Goal: Information Seeking & Learning: Learn about a topic

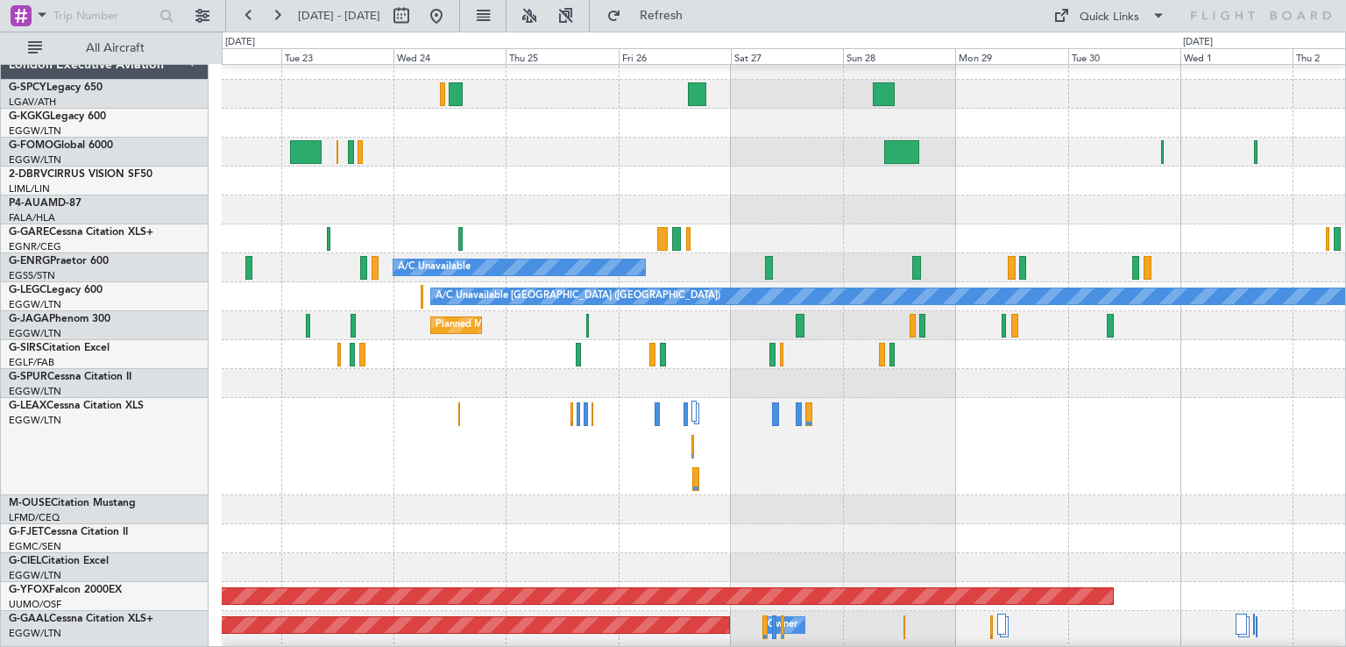
scroll to position [14, 0]
click at [743, 448] on div at bounding box center [783, 446] width 1123 height 97
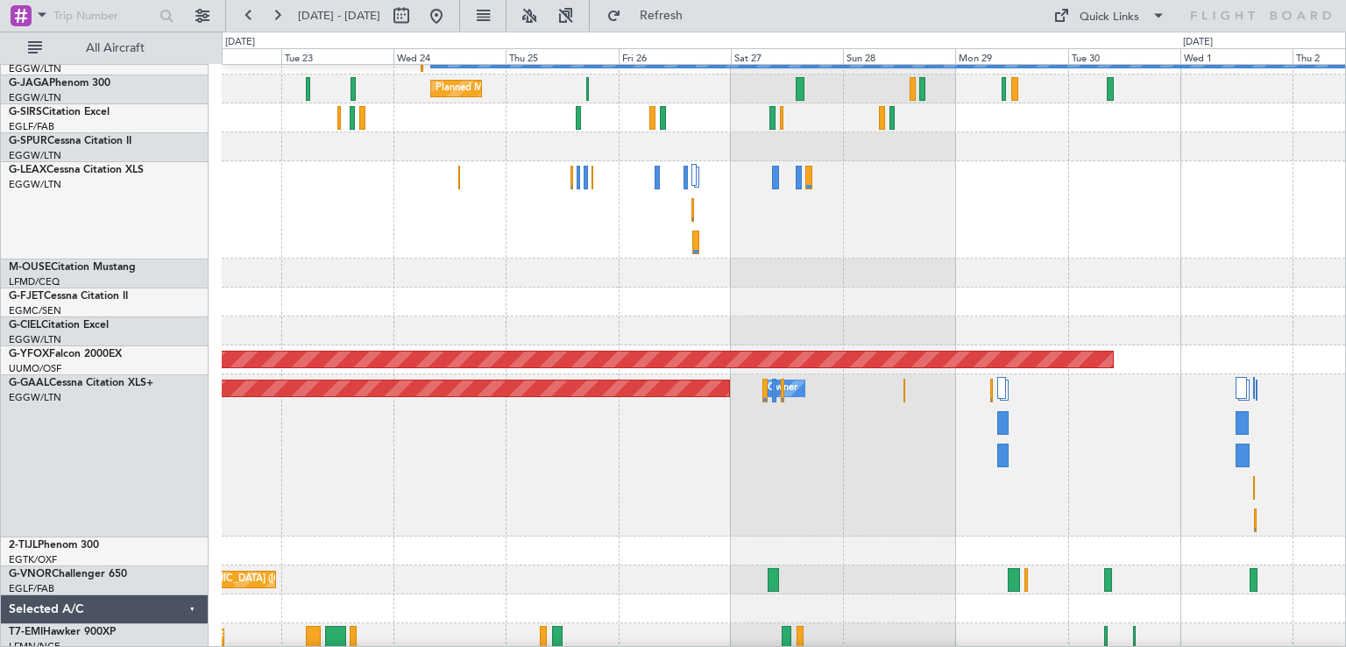
scroll to position [251, 0]
click at [450, 18] on button at bounding box center [436, 16] width 28 height 28
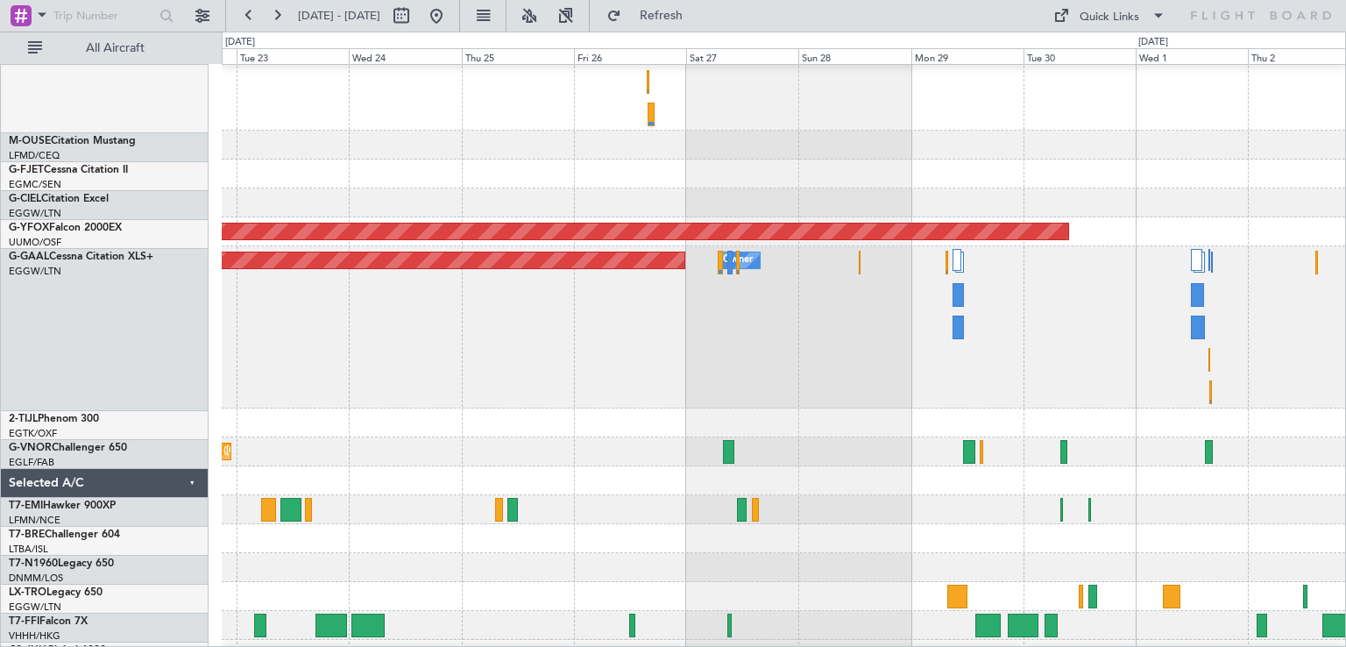
scroll to position [379, 0]
click at [820, 473] on div at bounding box center [783, 480] width 1123 height 29
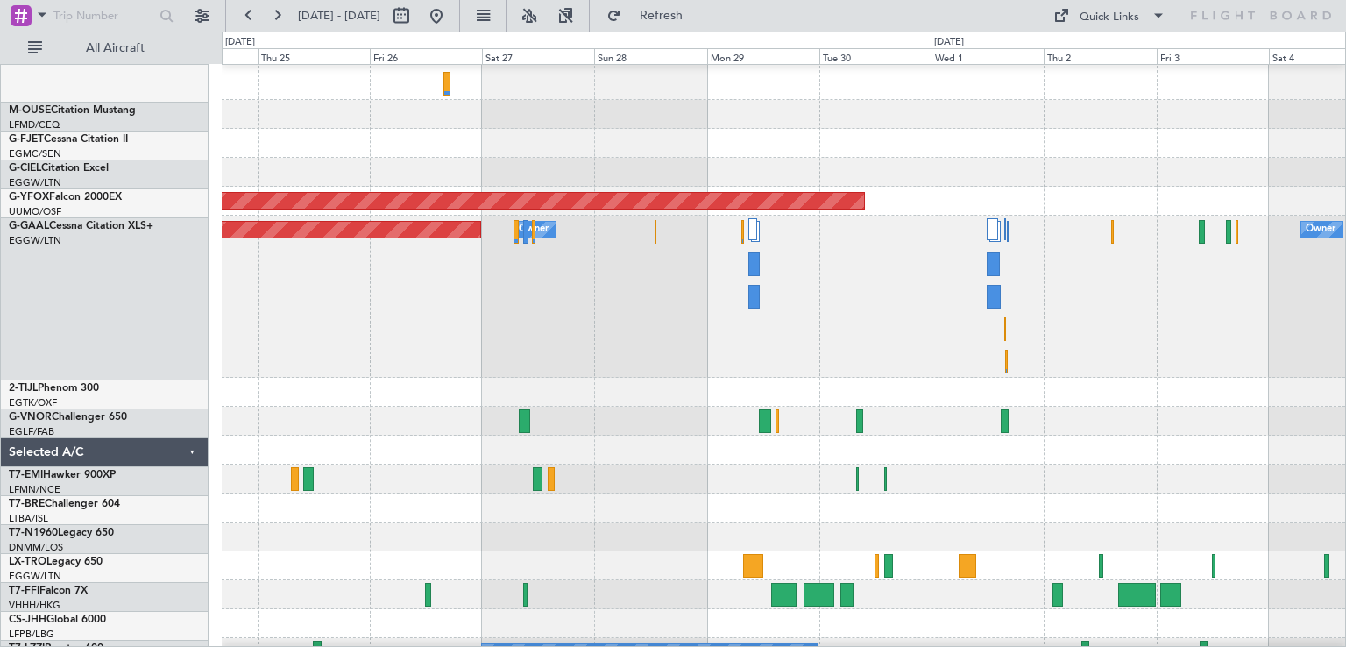
scroll to position [408, 0]
click at [620, 443] on div at bounding box center [783, 450] width 1123 height 29
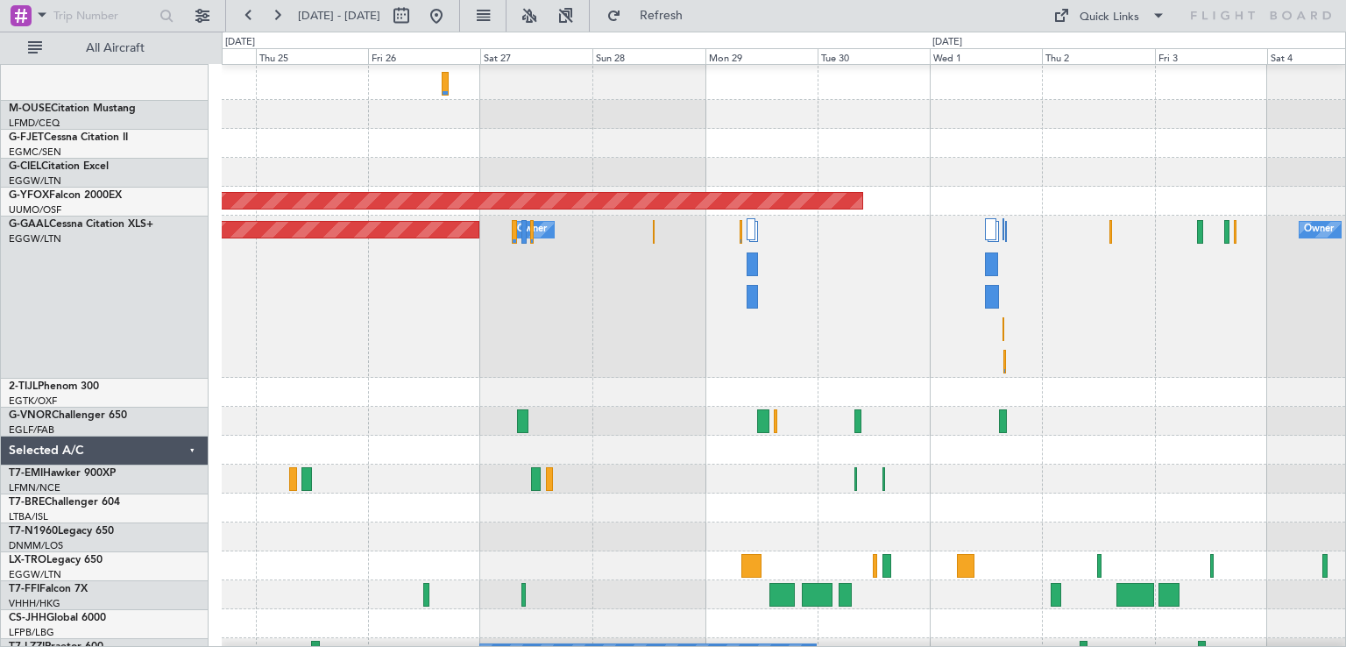
click at [1030, 464] on div at bounding box center [783, 450] width 1123 height 29
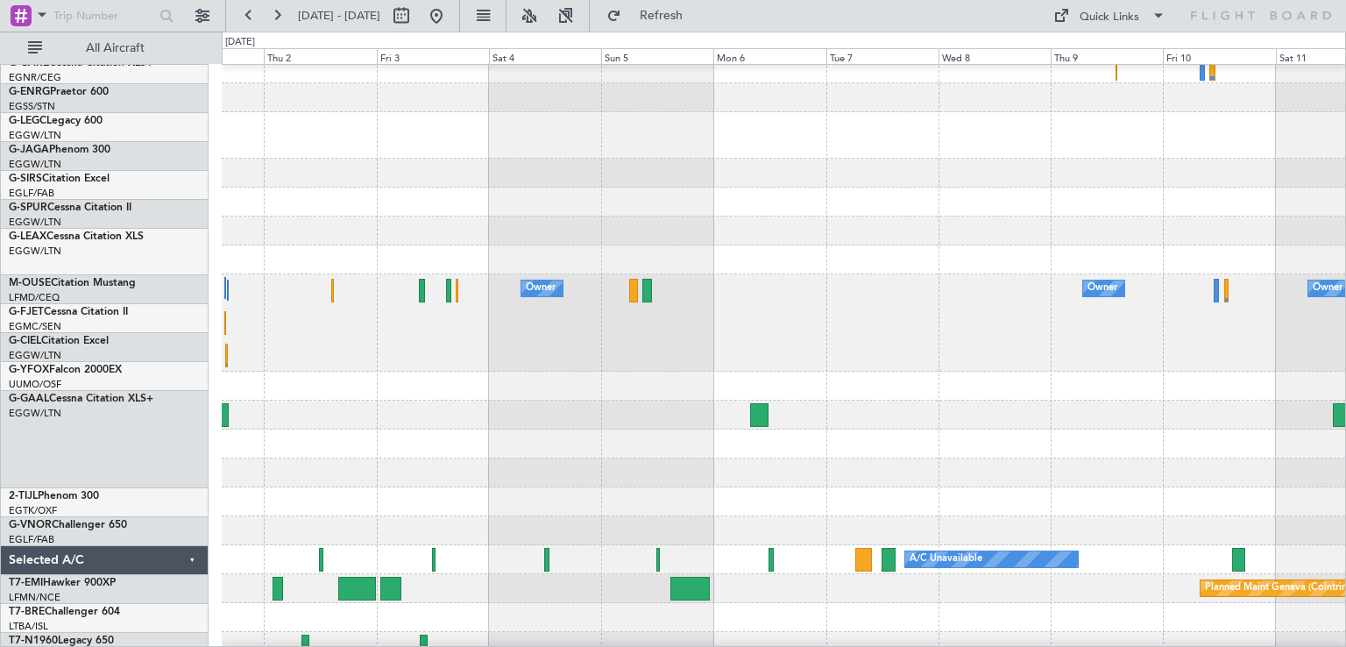
scroll to position [300, 0]
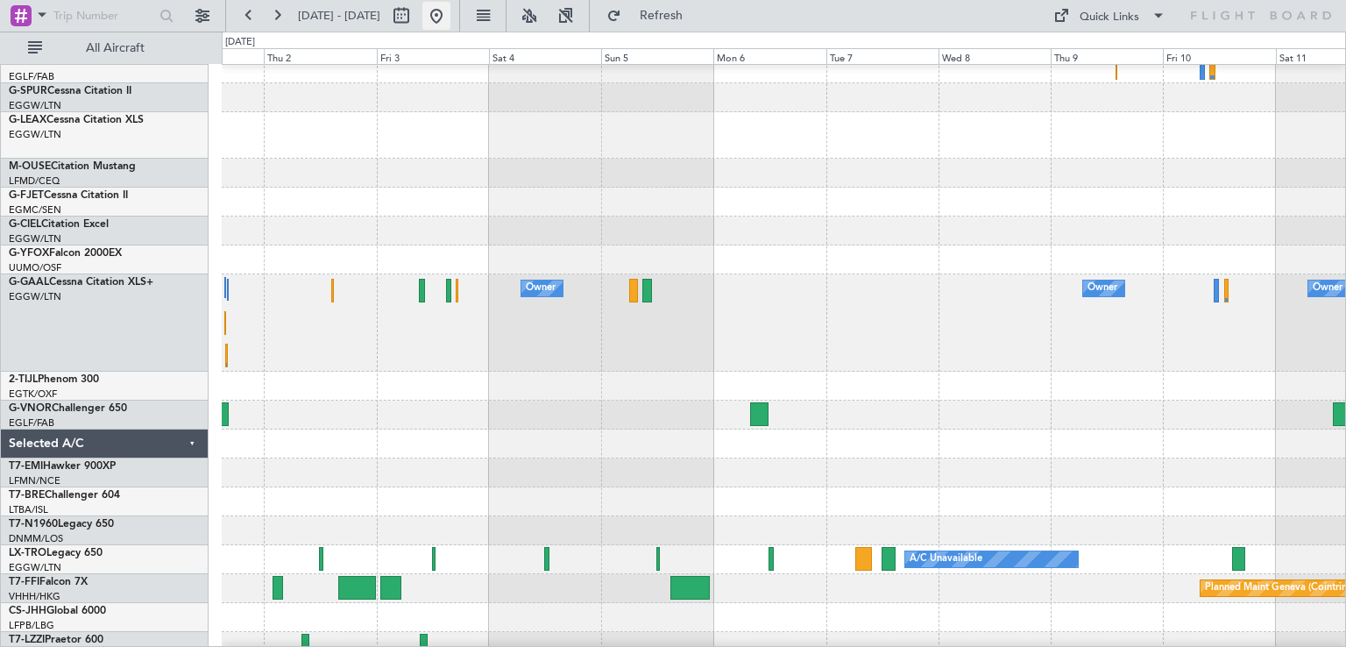
click at [450, 22] on button at bounding box center [436, 16] width 28 height 28
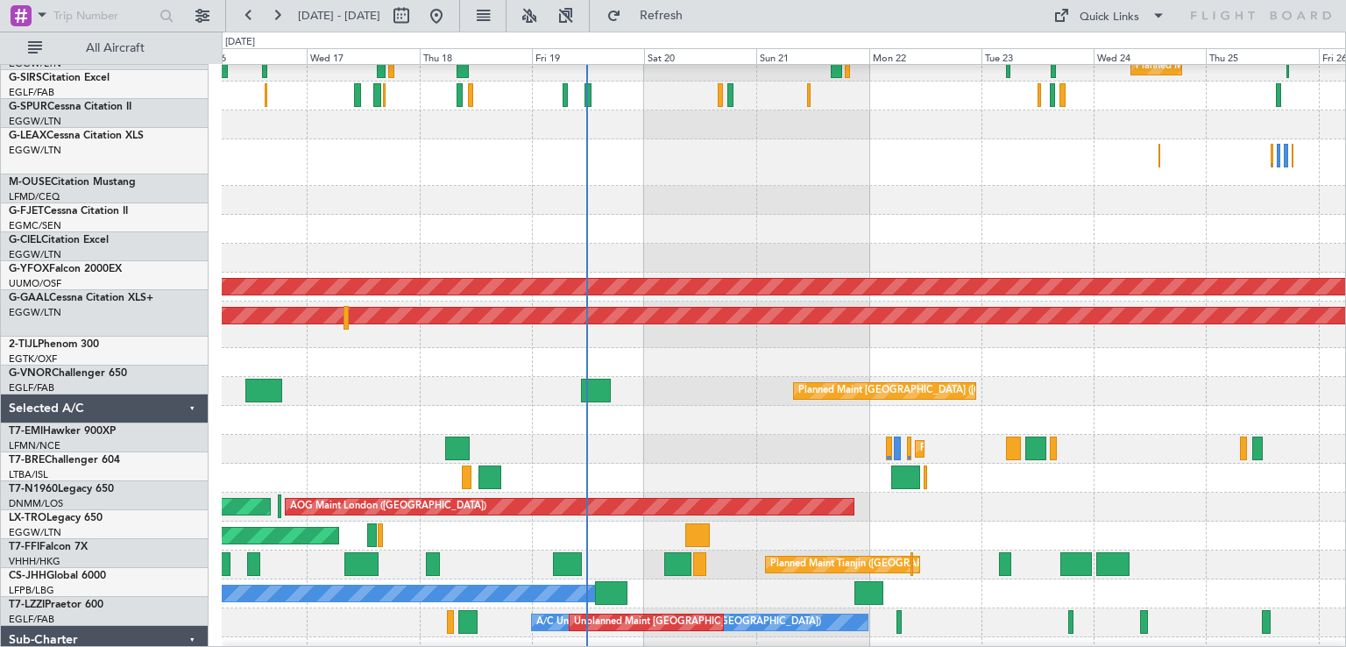
click at [424, 408] on div at bounding box center [783, 420] width 1123 height 29
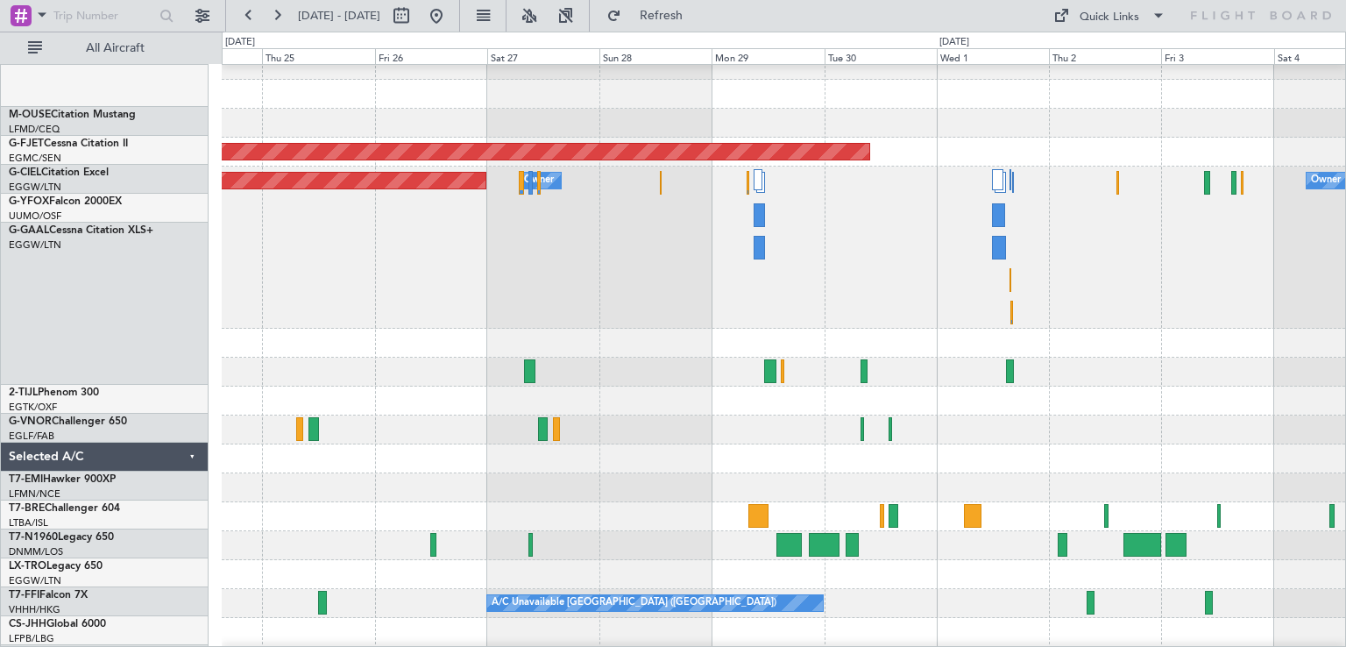
scroll to position [457, 0]
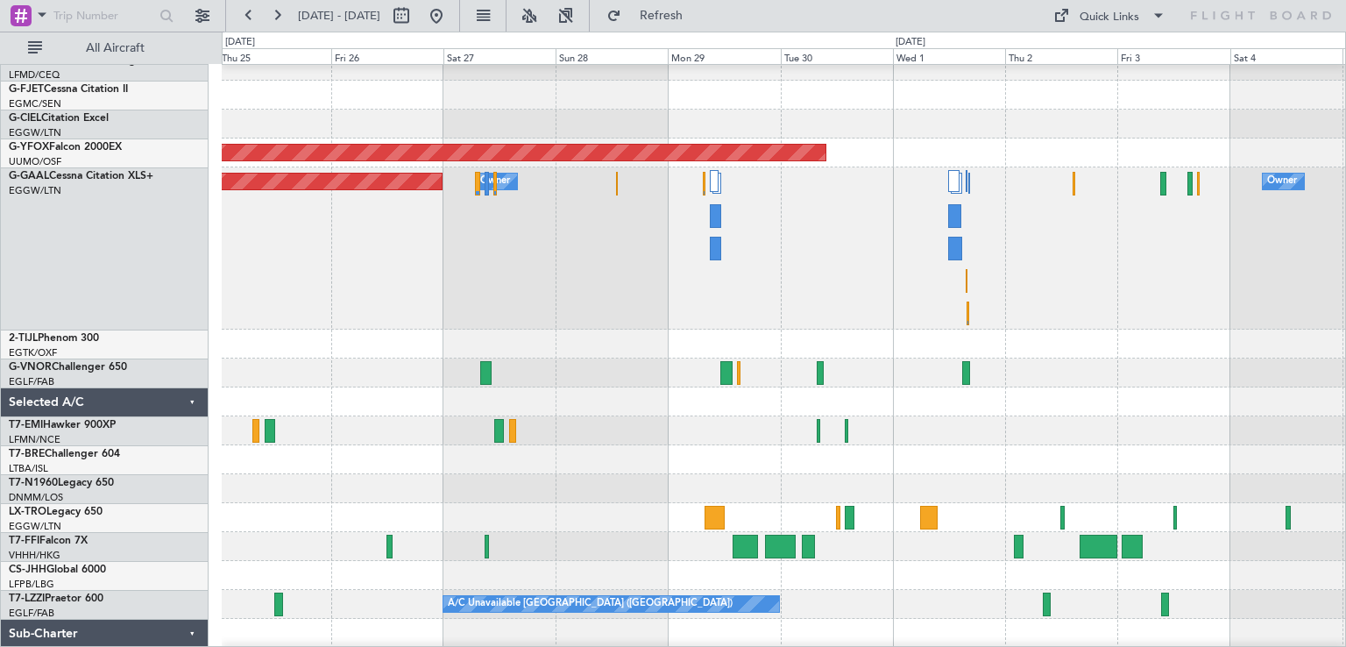
click at [537, 379] on div "Planned Maint [GEOGRAPHIC_DATA] ([GEOGRAPHIC_DATA])" at bounding box center [783, 372] width 1123 height 29
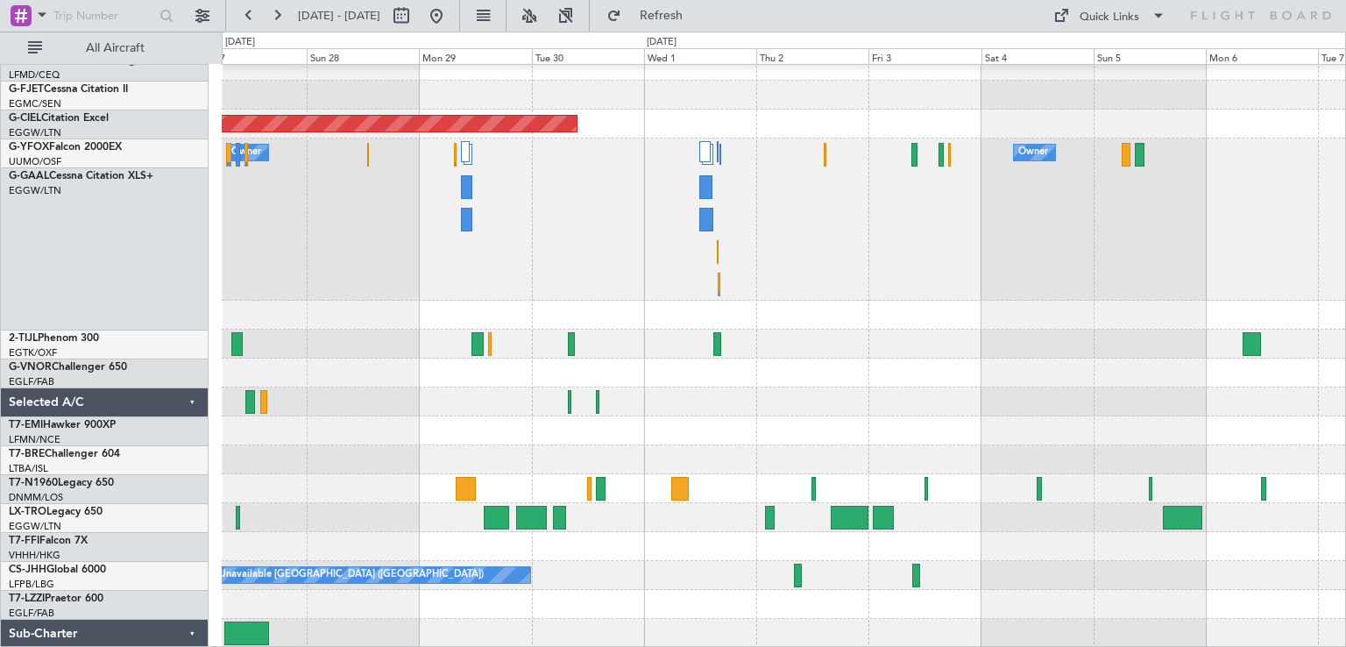
scroll to position [486, 0]
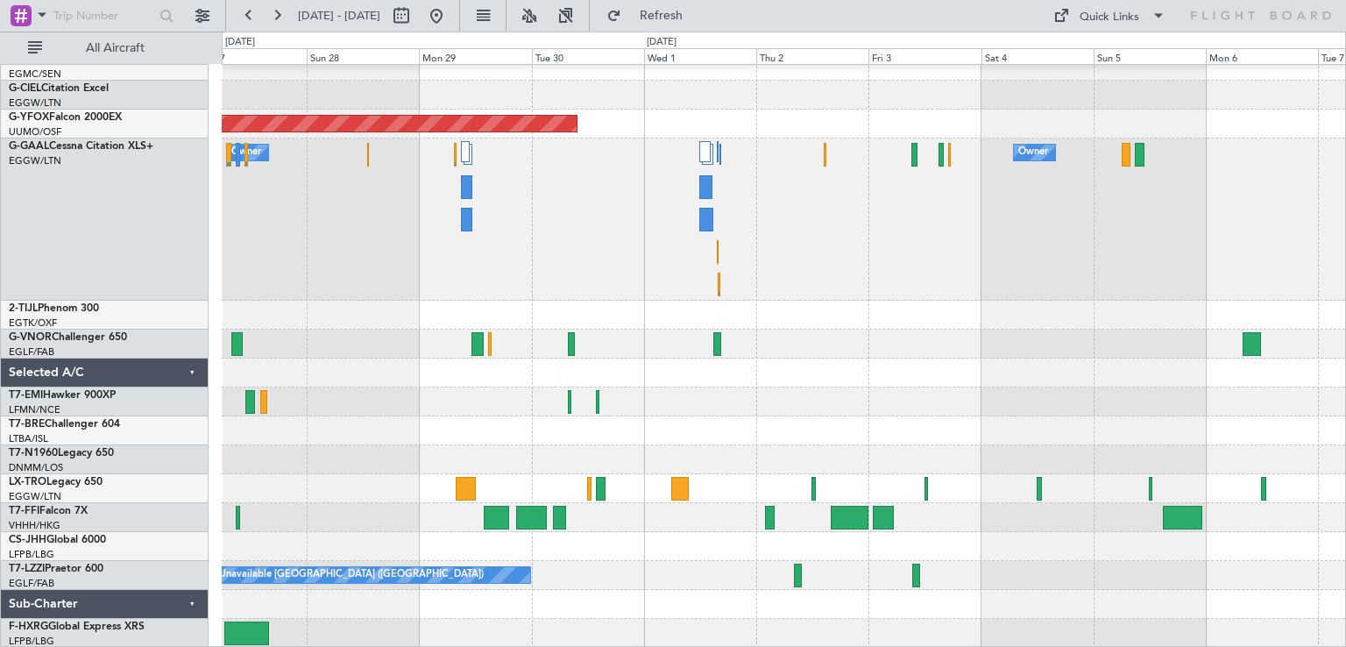
click at [713, 380] on div at bounding box center [783, 372] width 1123 height 29
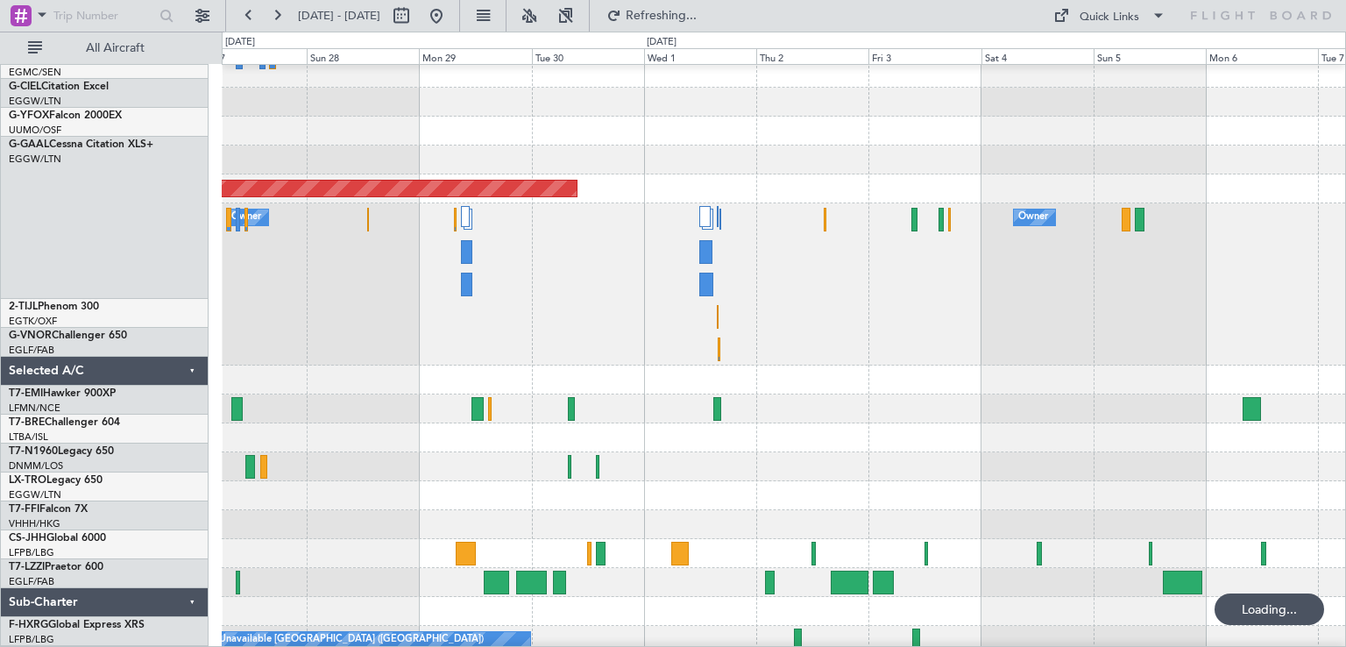
scroll to position [371, 0]
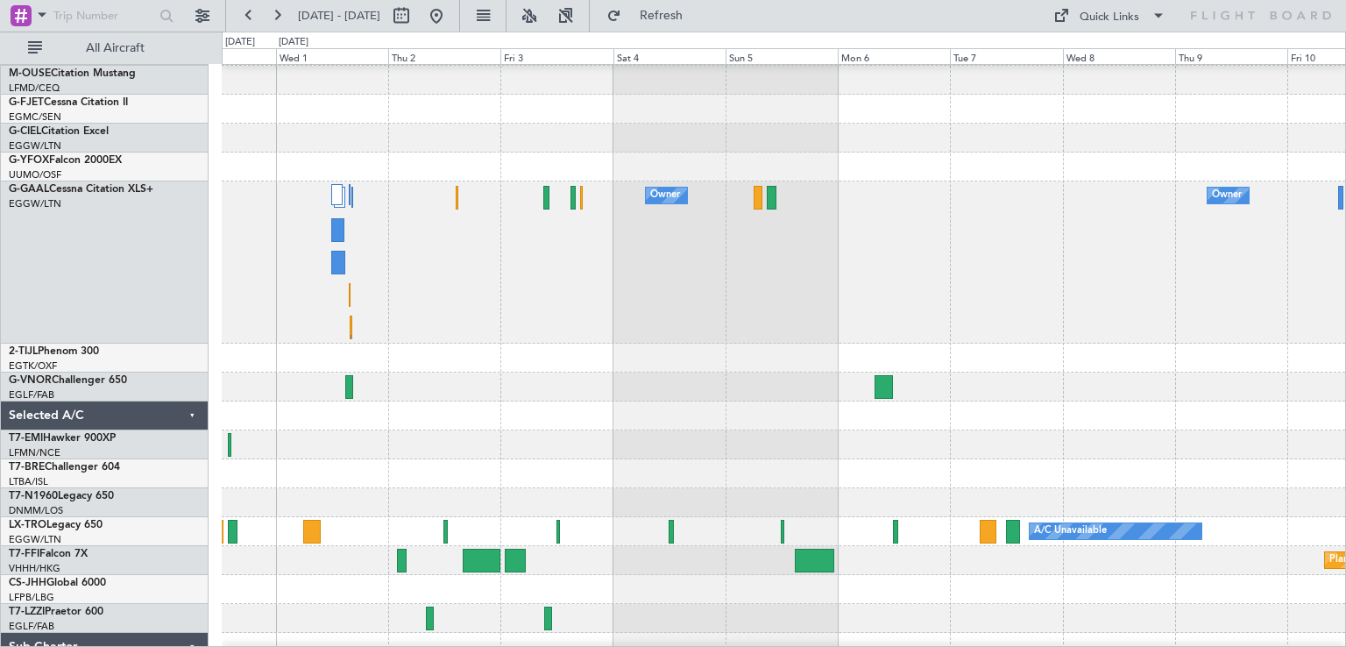
click at [510, 408] on div at bounding box center [783, 415] width 1123 height 29
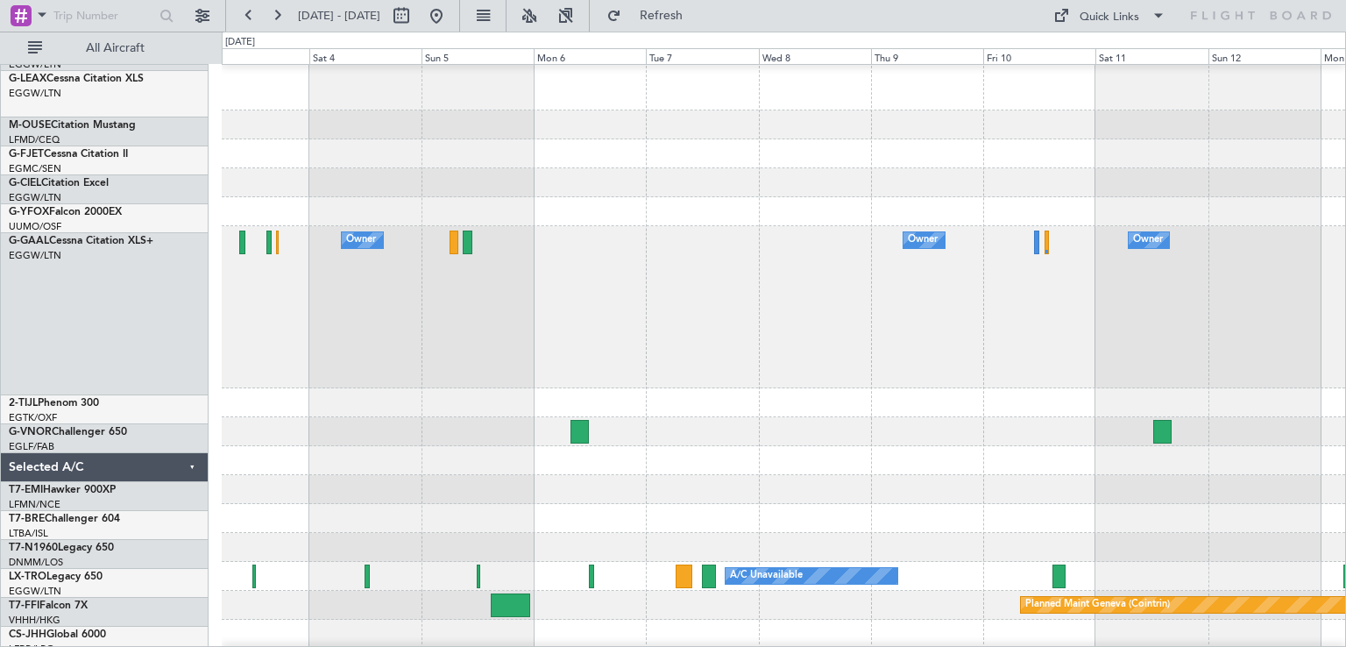
scroll to position [347, 0]
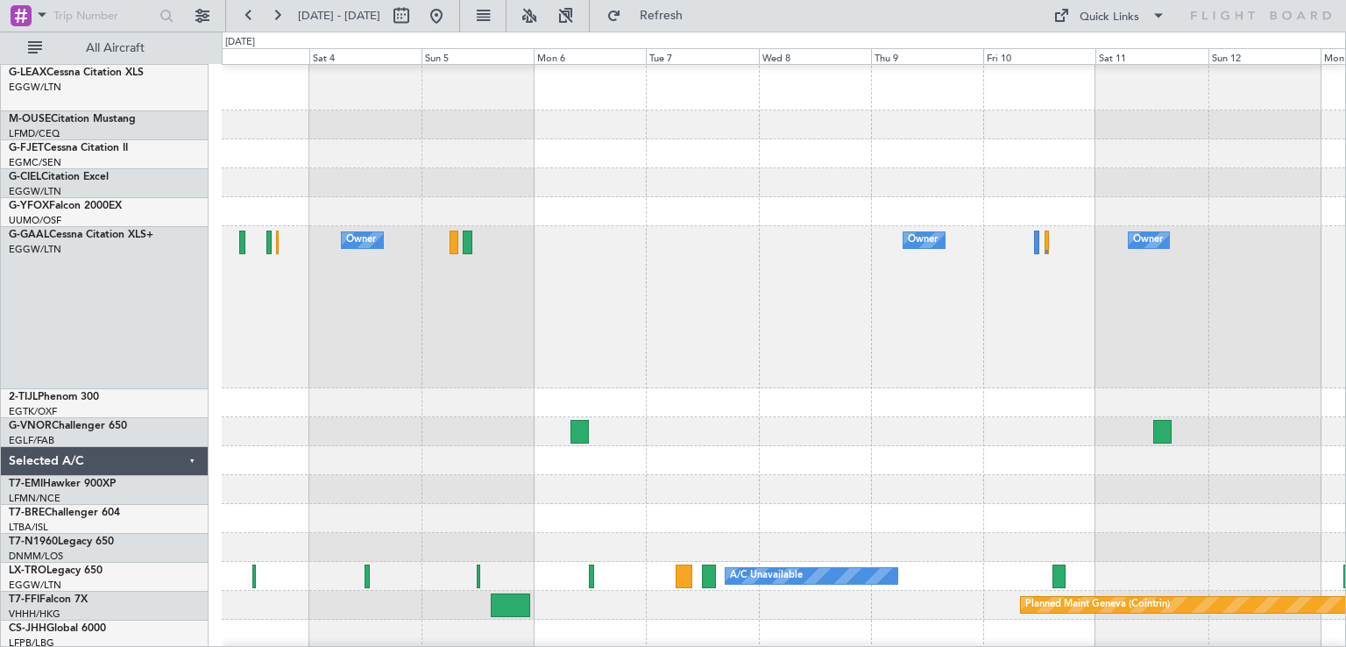
click at [536, 465] on div at bounding box center [783, 460] width 1123 height 29
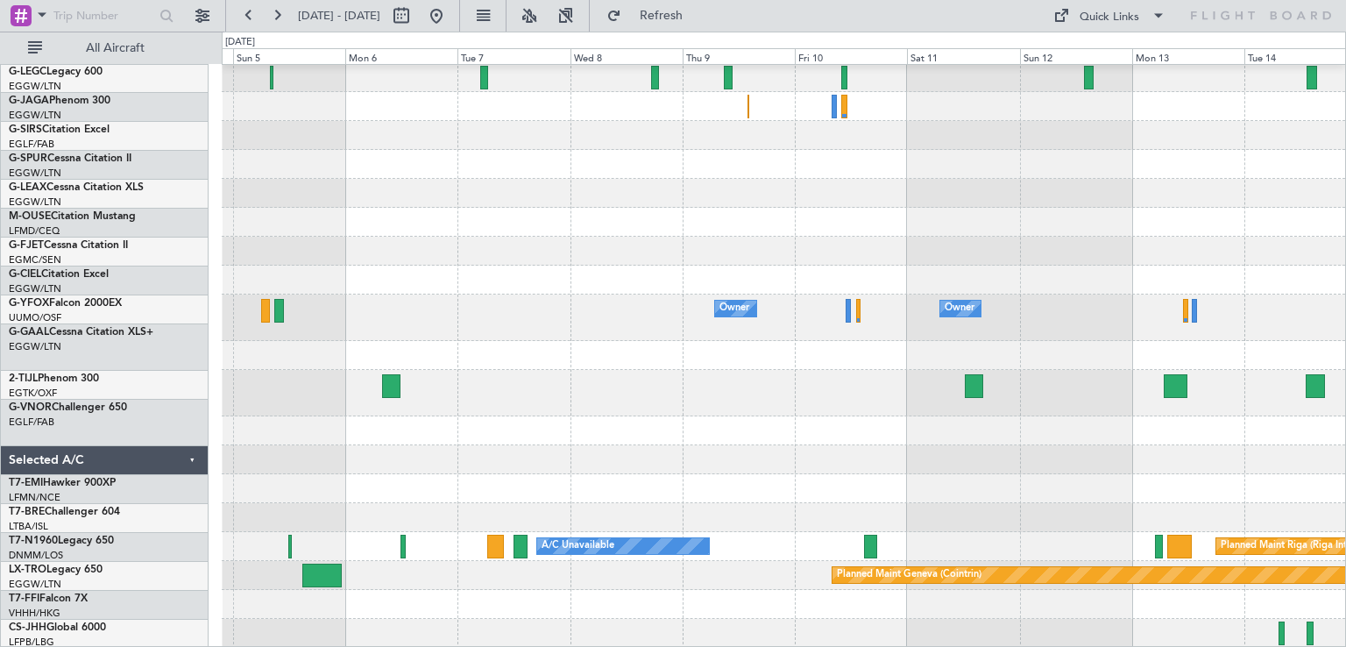
scroll to position [262, 0]
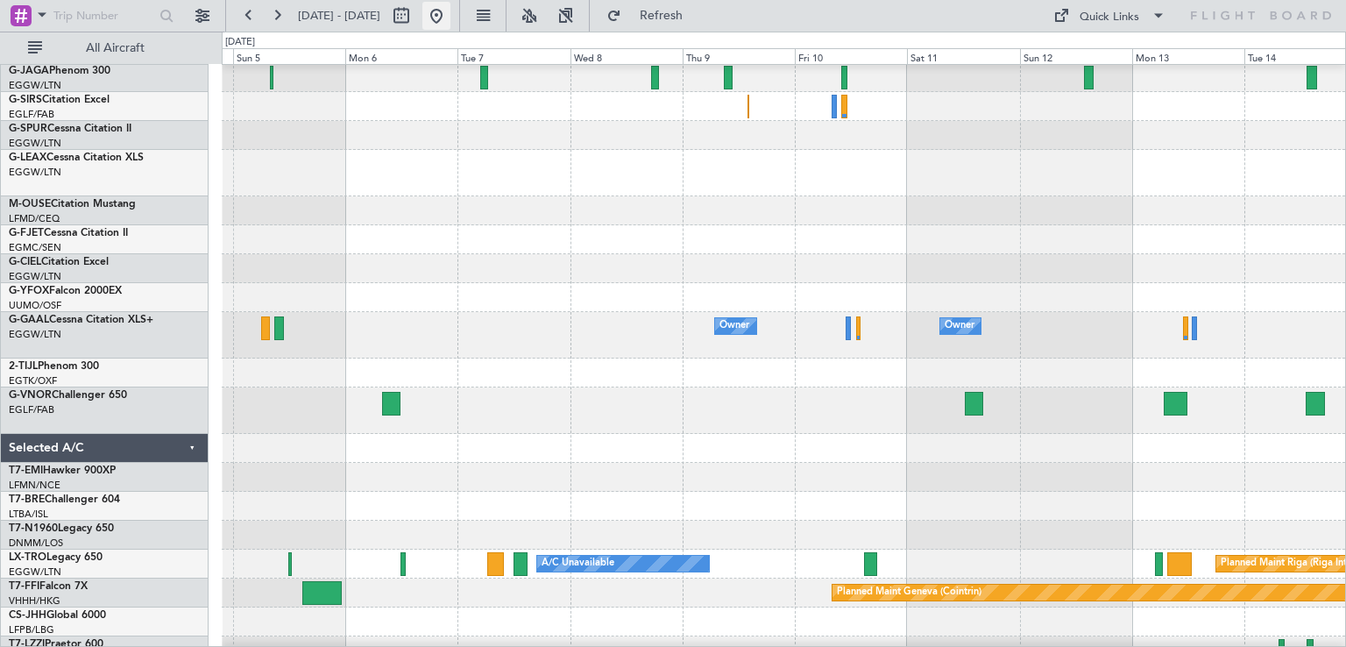
click at [450, 22] on button at bounding box center [436, 16] width 28 height 28
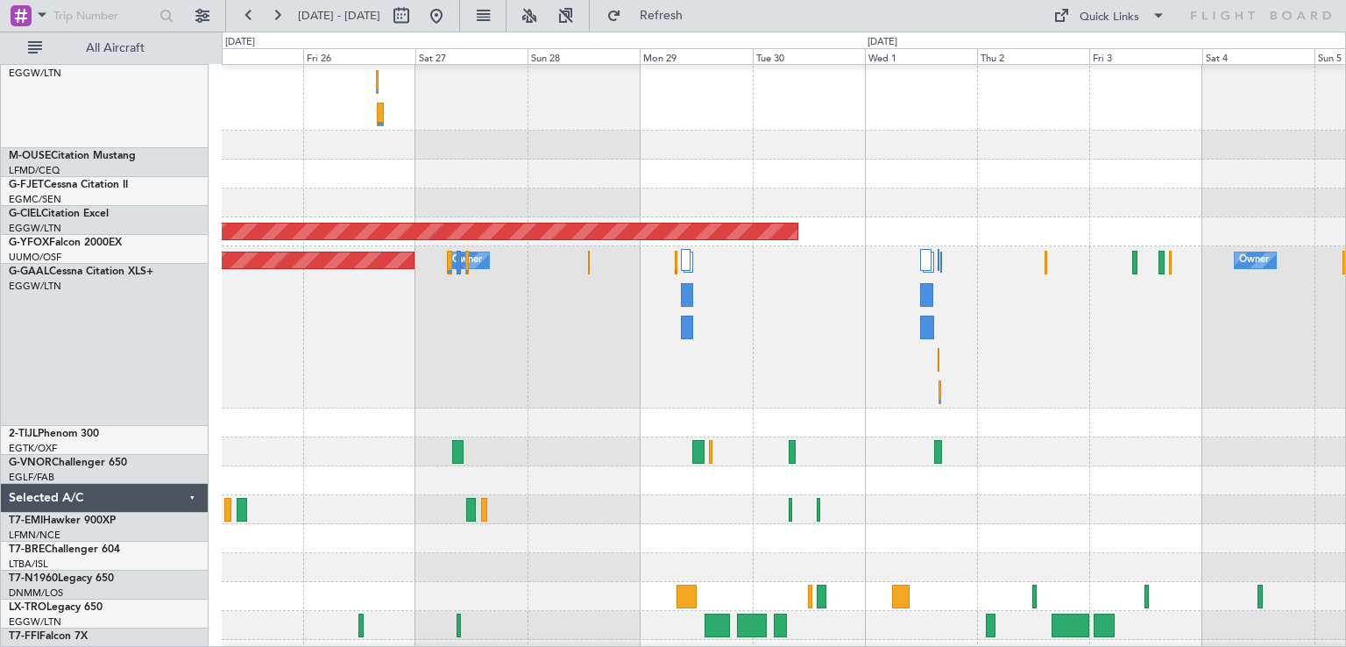
scroll to position [379, 0]
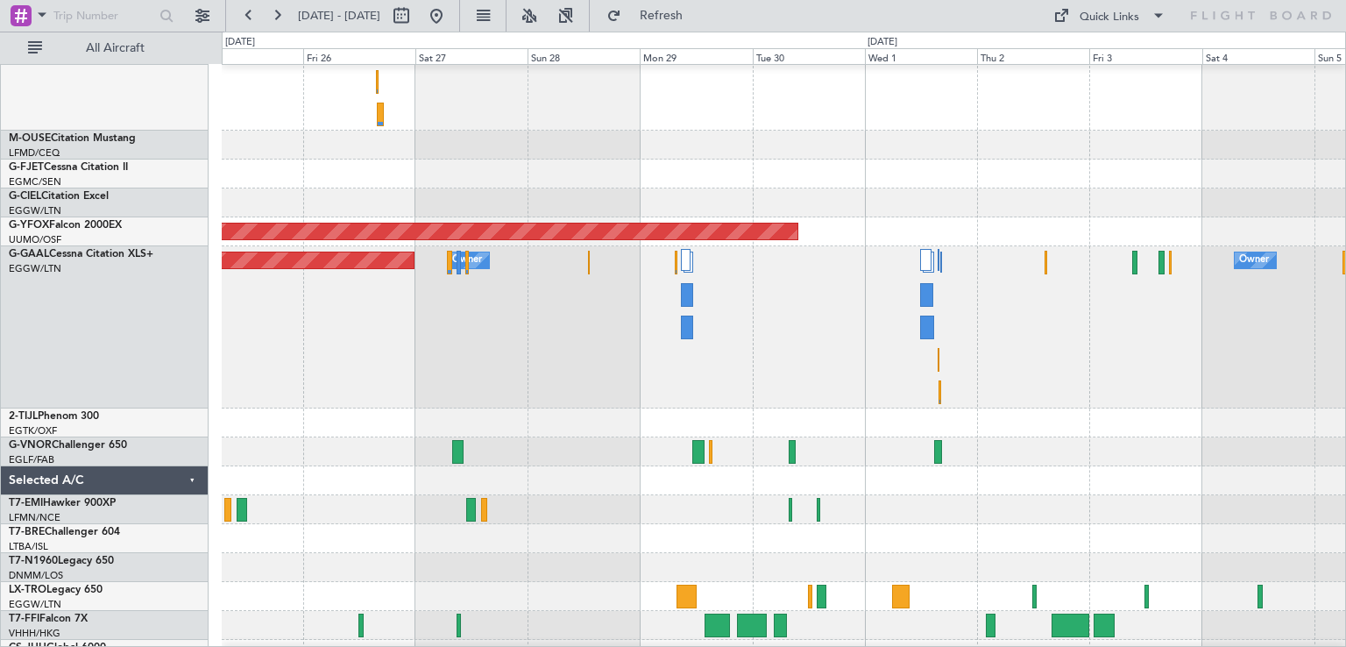
click at [547, 429] on div at bounding box center [783, 422] width 1123 height 29
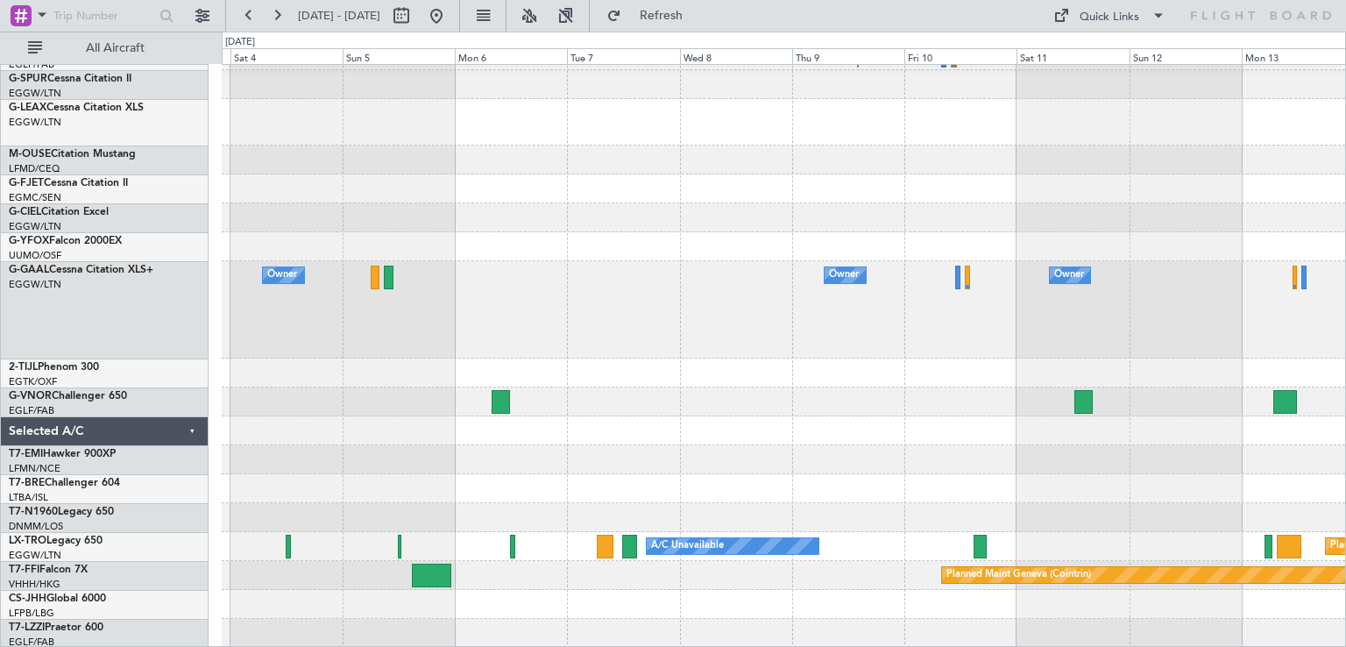
scroll to position [312, 0]
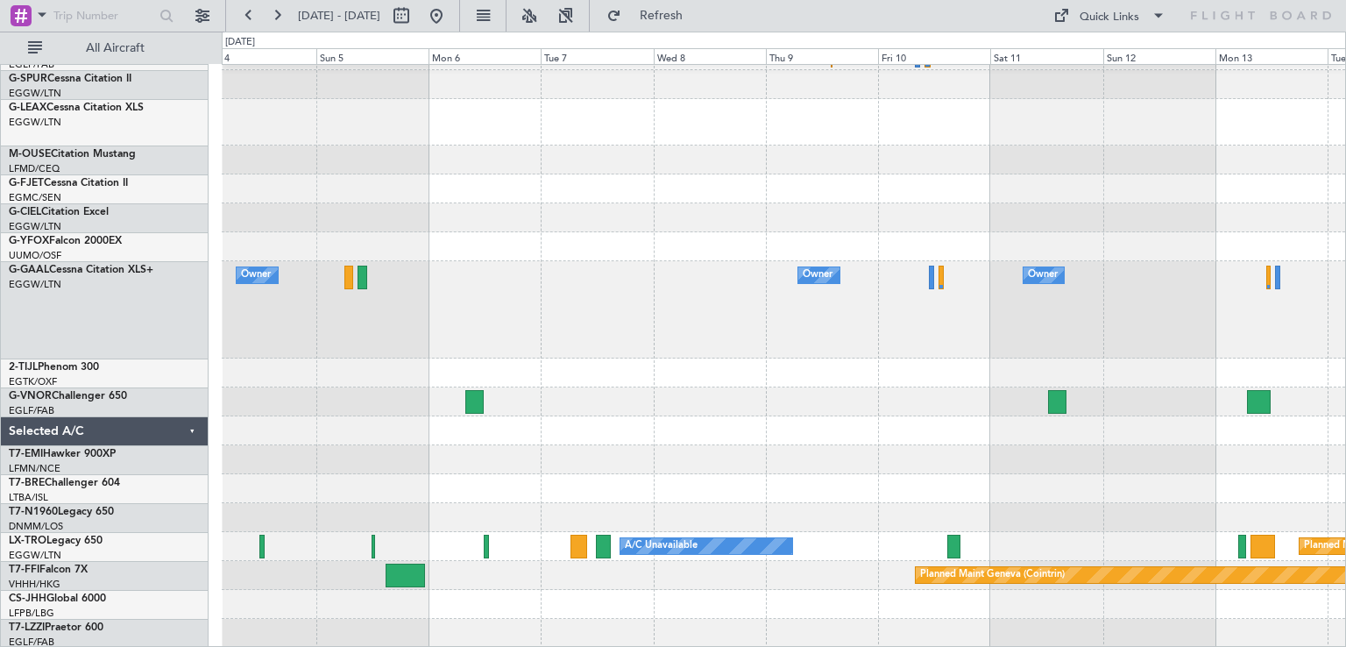
click at [859, 435] on div at bounding box center [783, 430] width 1123 height 29
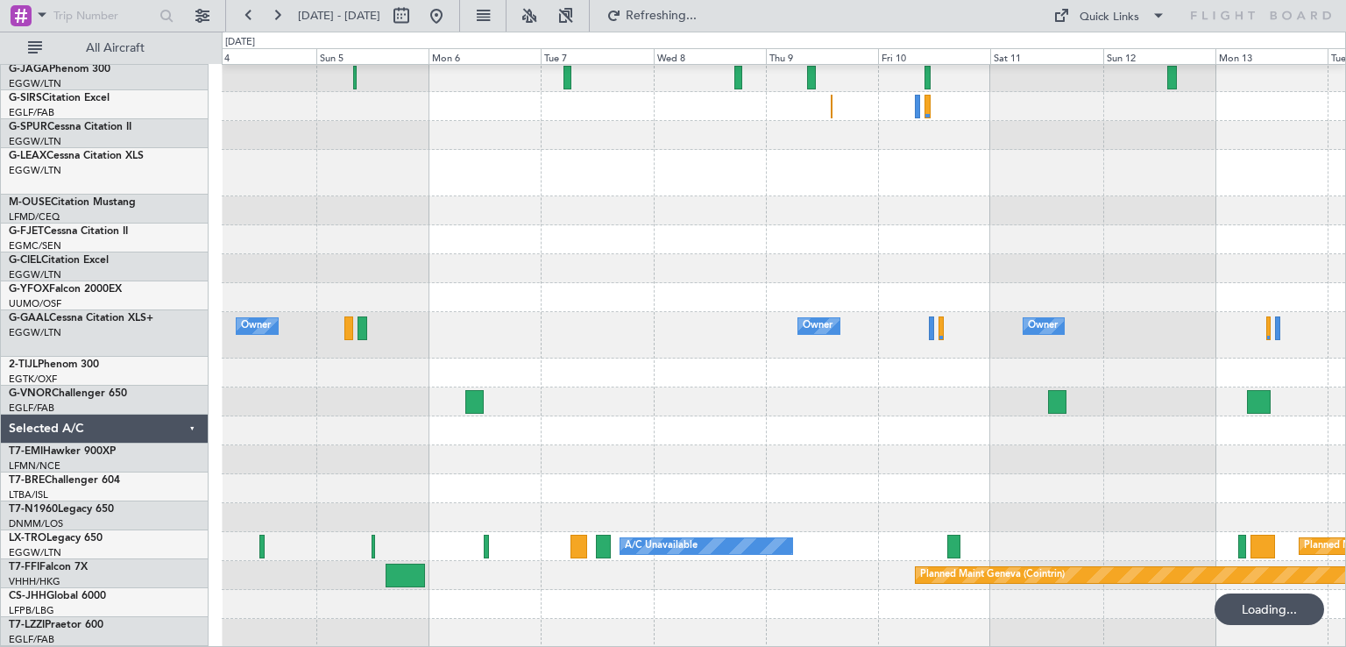
scroll to position [262, 0]
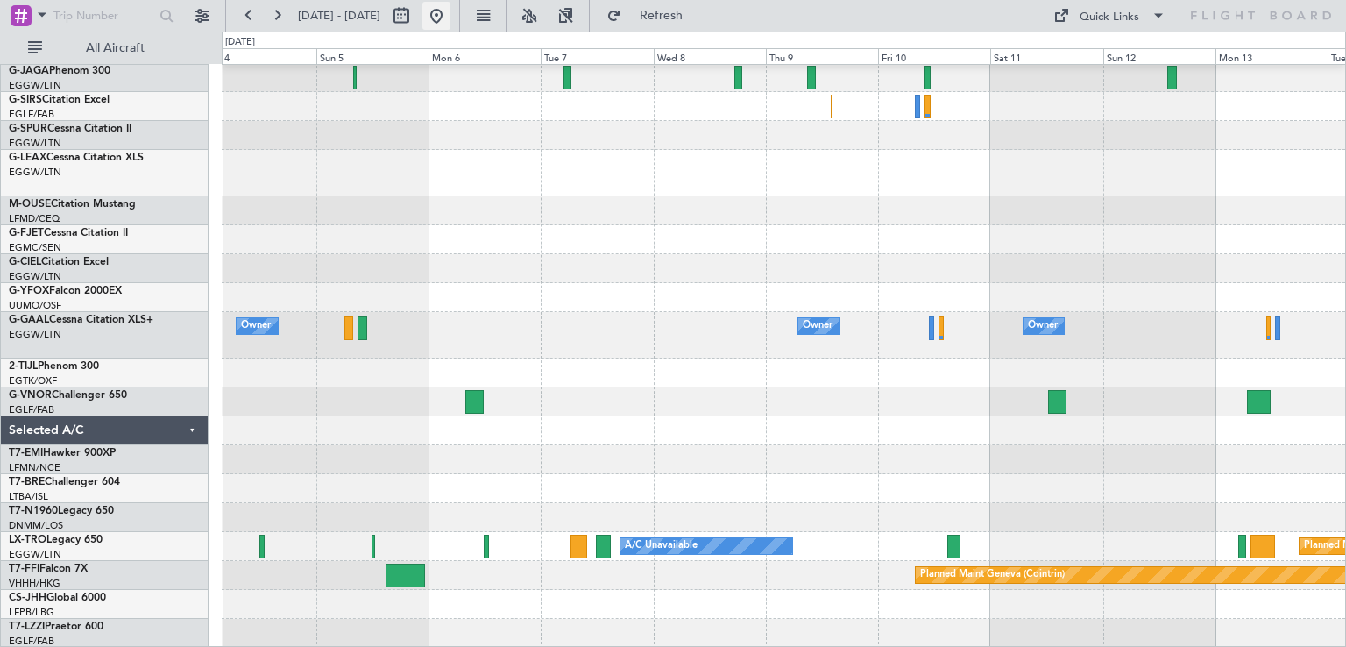
click at [450, 22] on button at bounding box center [436, 16] width 28 height 28
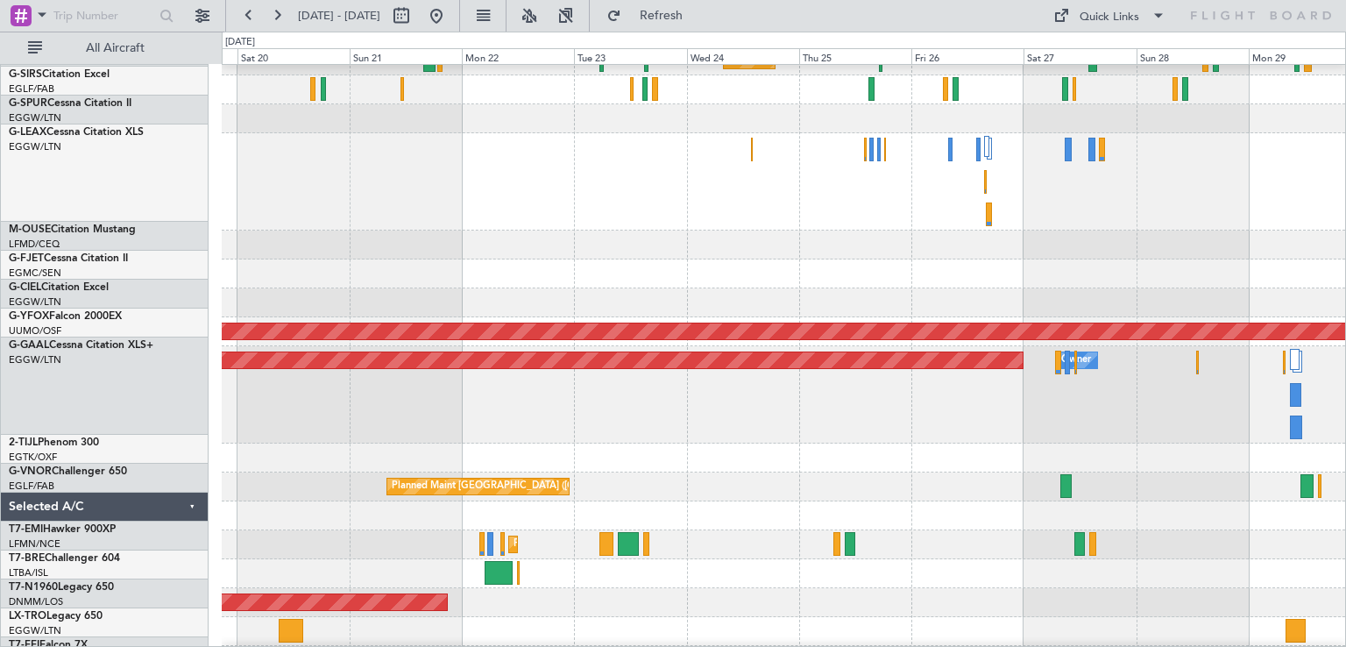
scroll to position [279, 0]
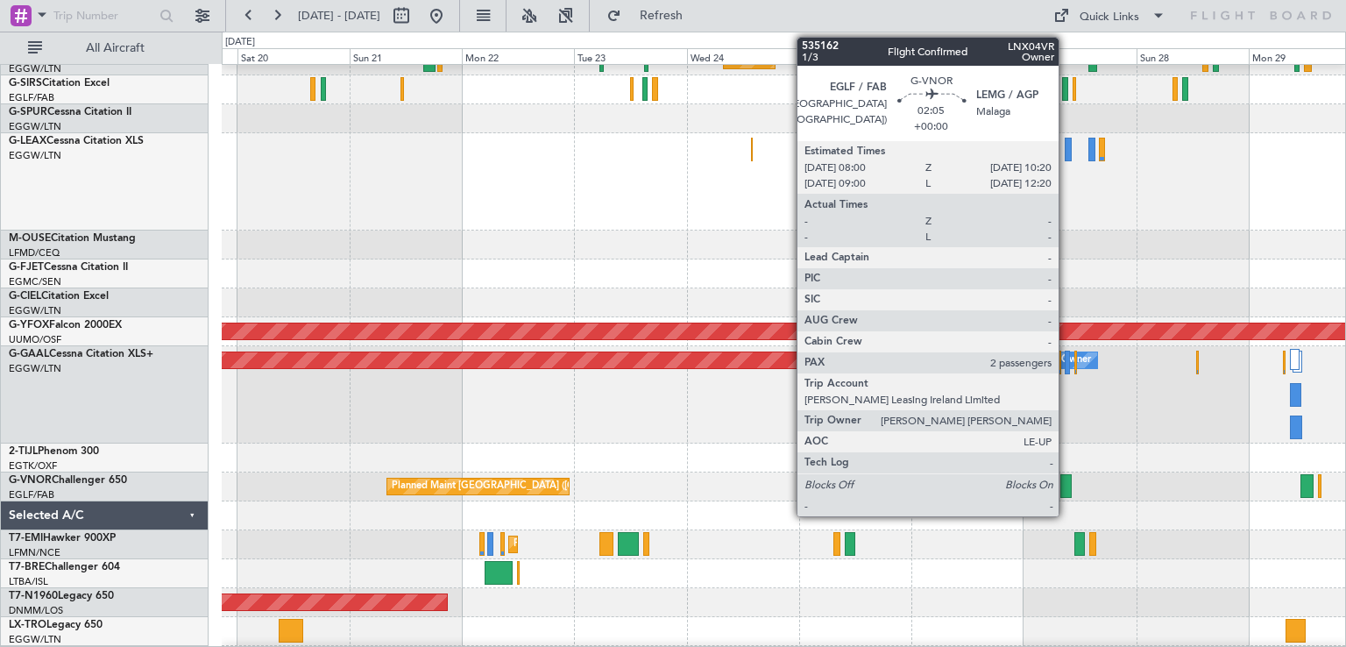
click at [1067, 484] on div at bounding box center [1065, 486] width 11 height 24
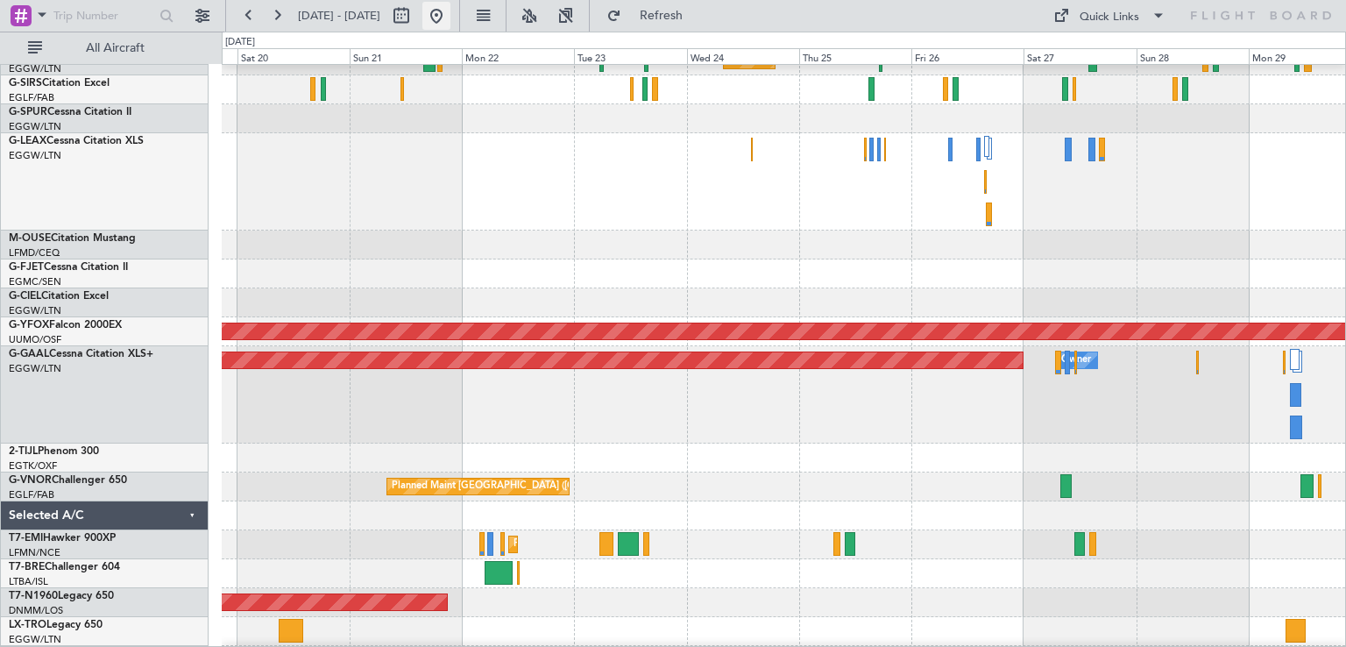
click at [450, 11] on button at bounding box center [436, 16] width 28 height 28
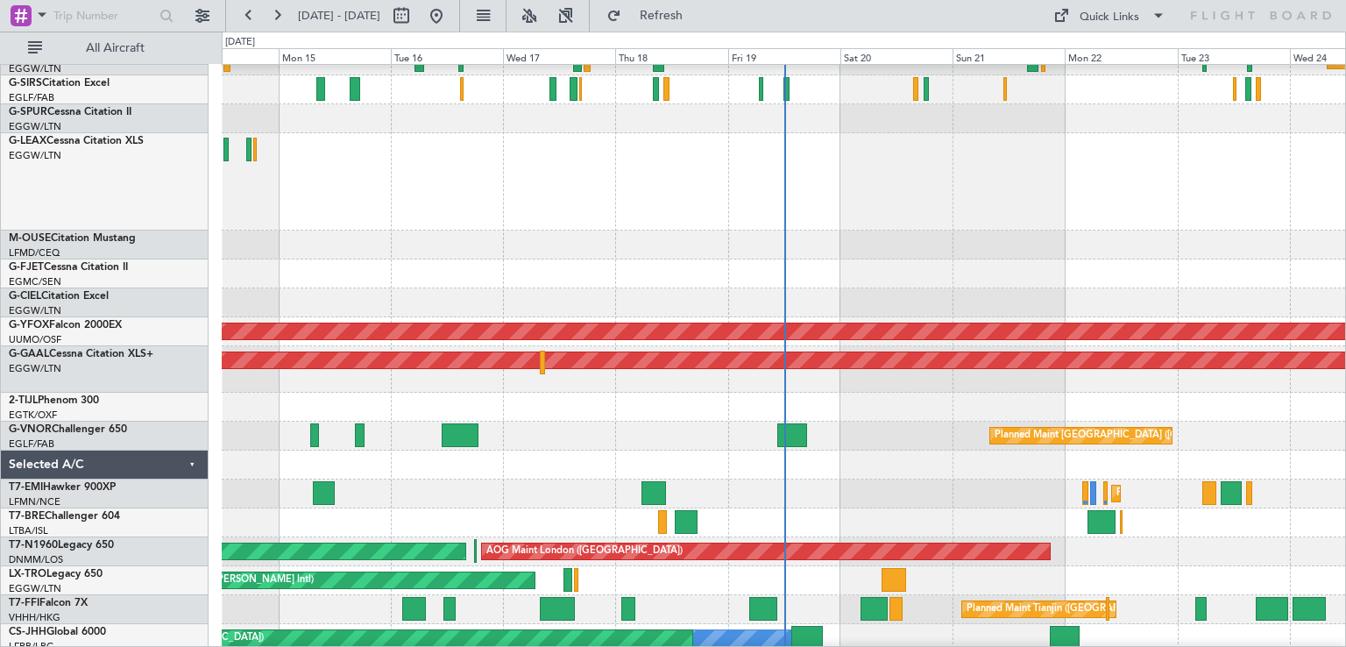
click at [916, 461] on div at bounding box center [783, 464] width 1123 height 29
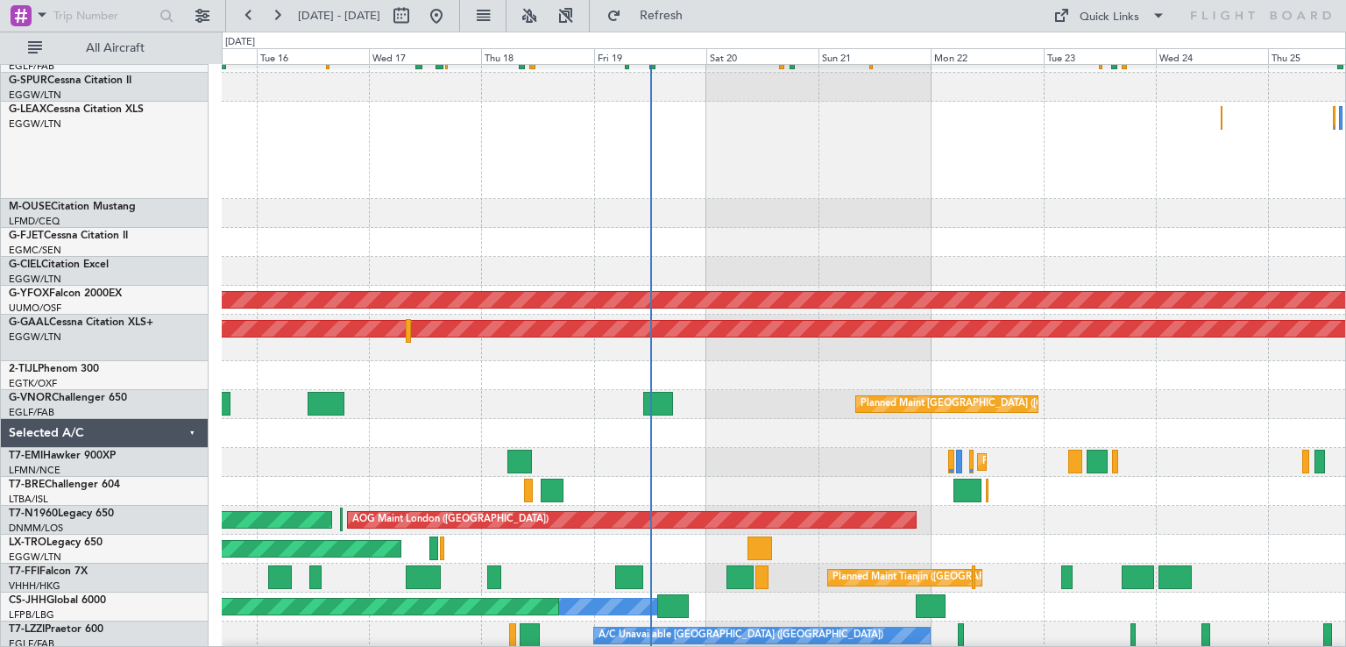
click at [733, 419] on div "Planned Maint [GEOGRAPHIC_DATA] ([GEOGRAPHIC_DATA]) AOG Maint Ostafyevo Planned…" at bounding box center [783, 260] width 1123 height 1011
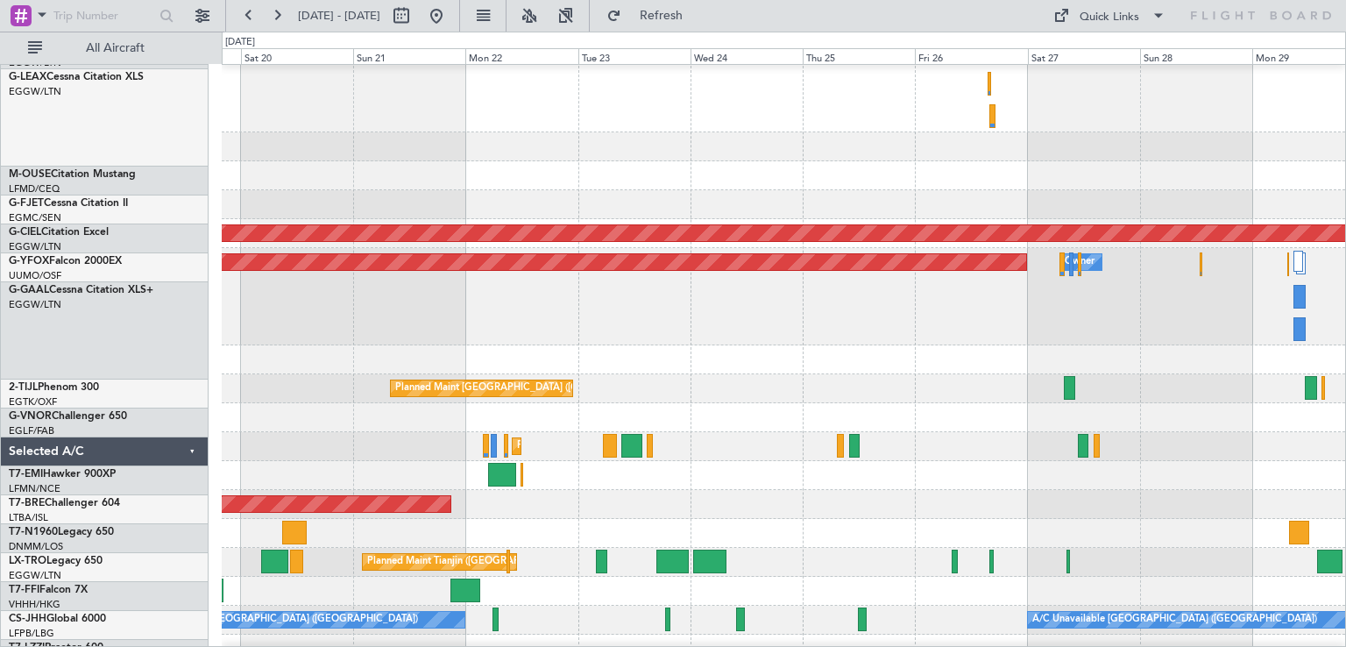
scroll to position [377, 0]
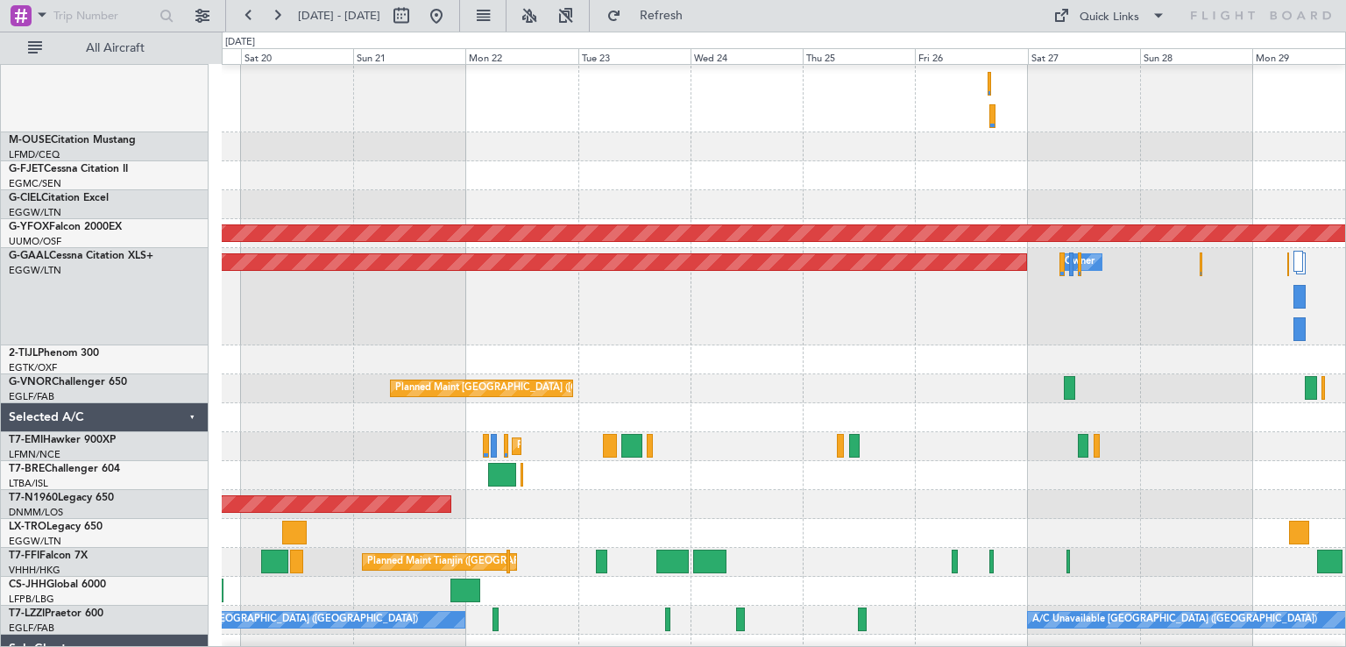
click at [727, 369] on div at bounding box center [783, 359] width 1123 height 29
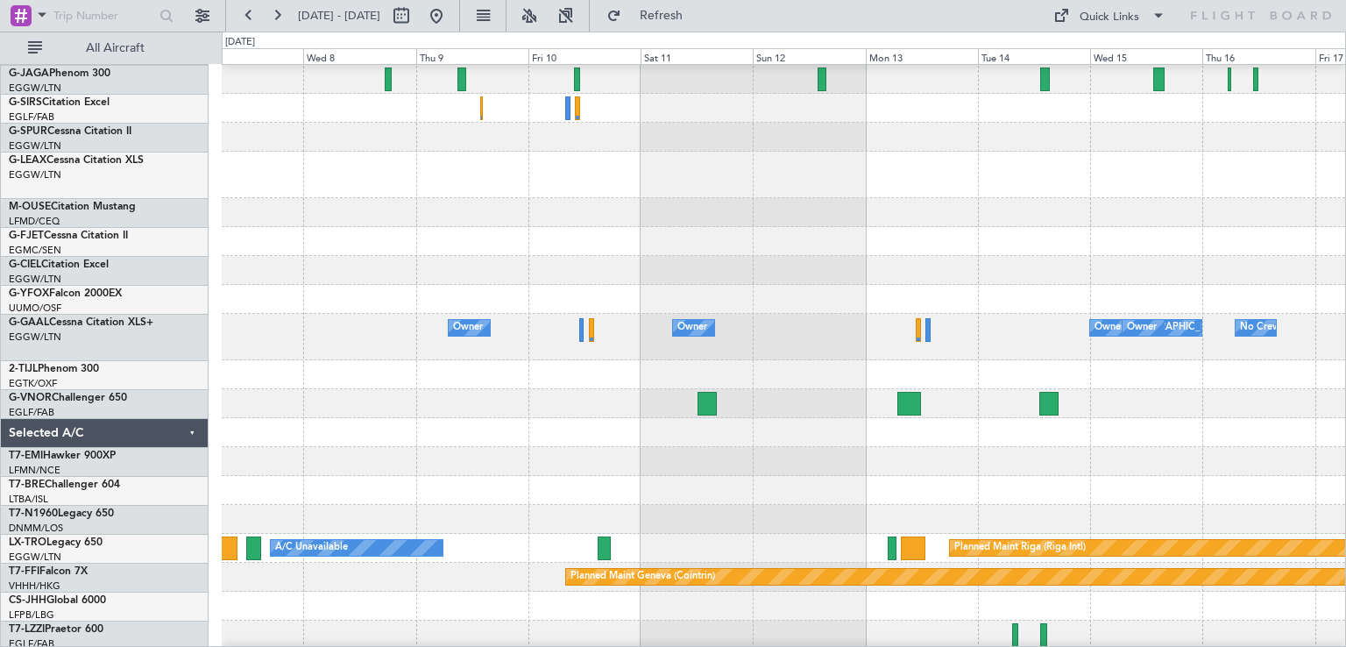
scroll to position [259, 0]
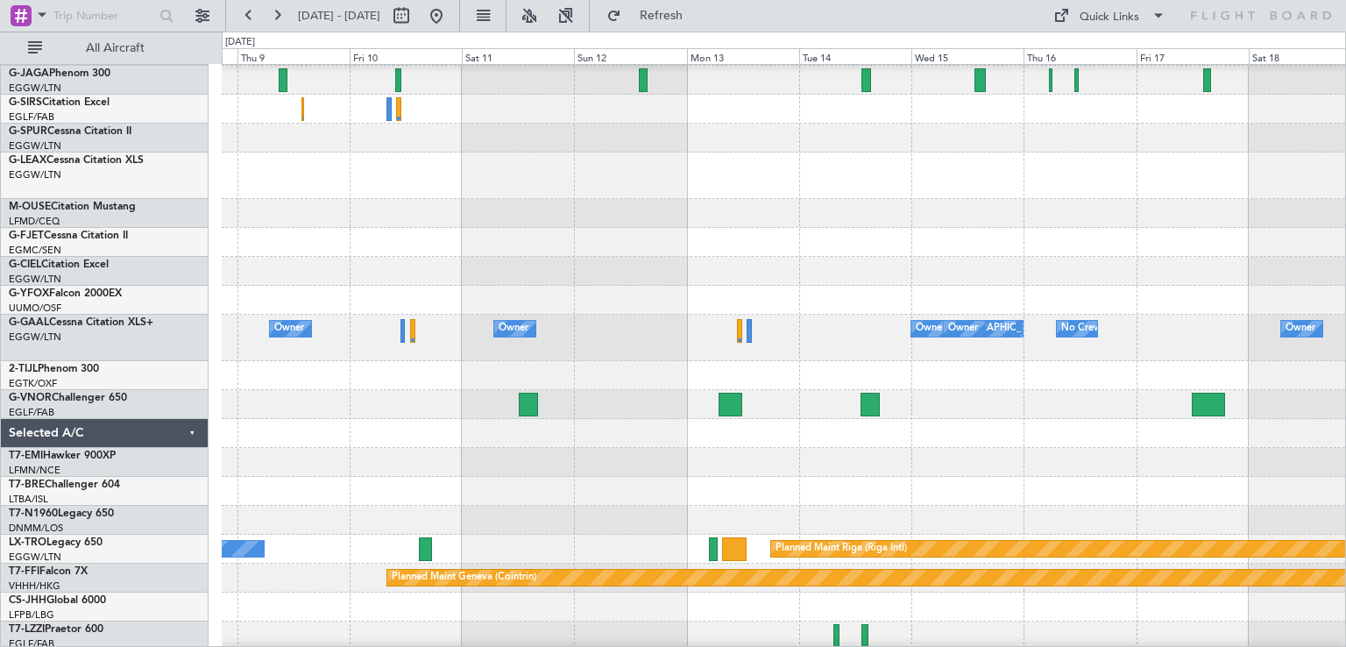
click at [579, 431] on div at bounding box center [783, 433] width 1123 height 29
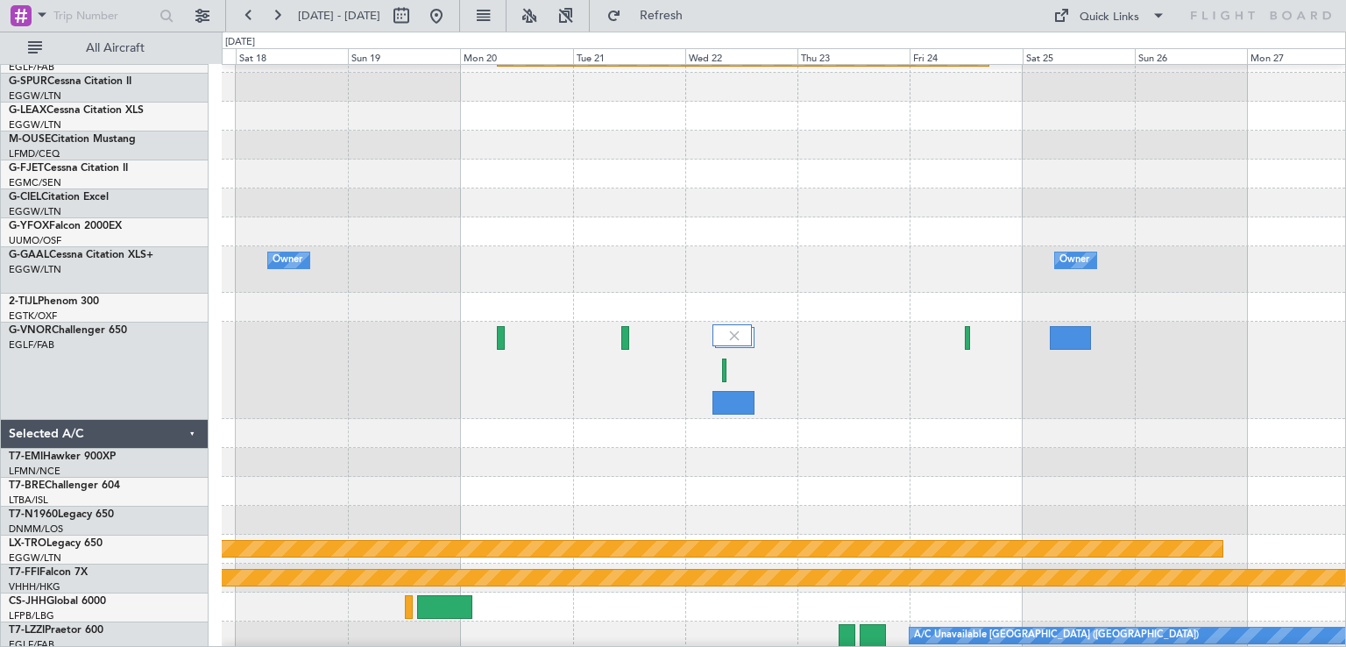
scroll to position [312, 0]
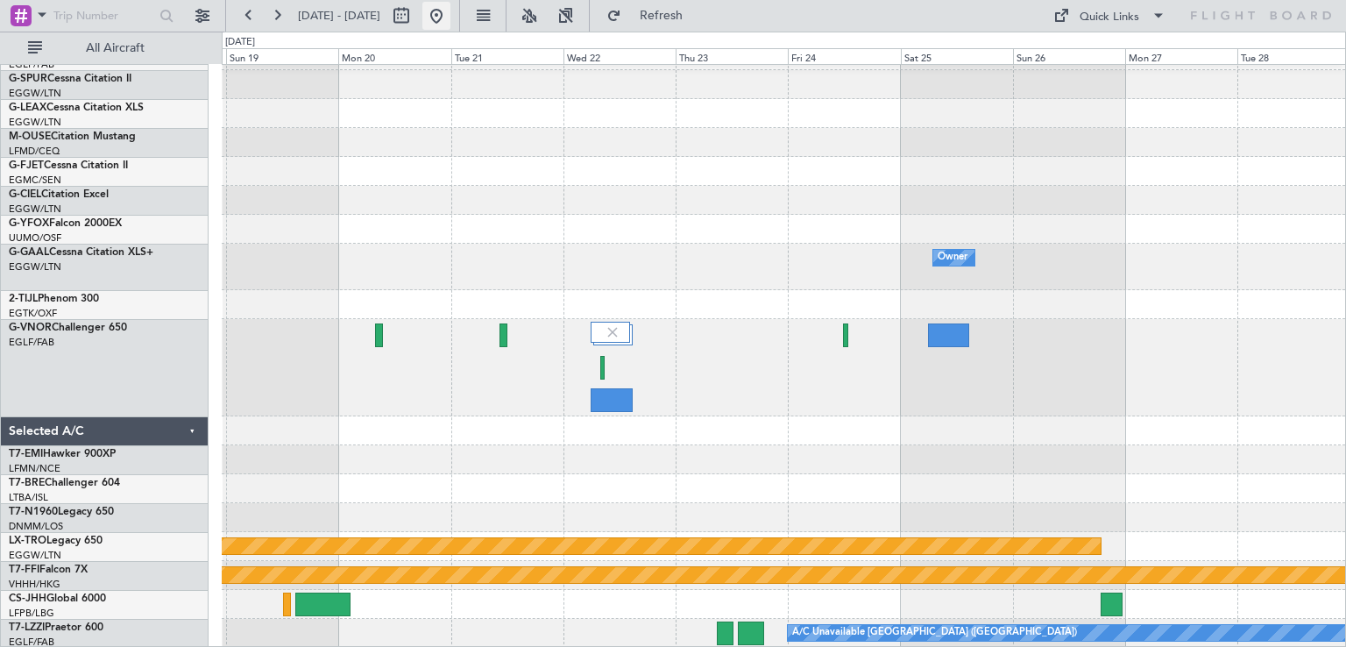
click at [450, 7] on button at bounding box center [436, 16] width 28 height 28
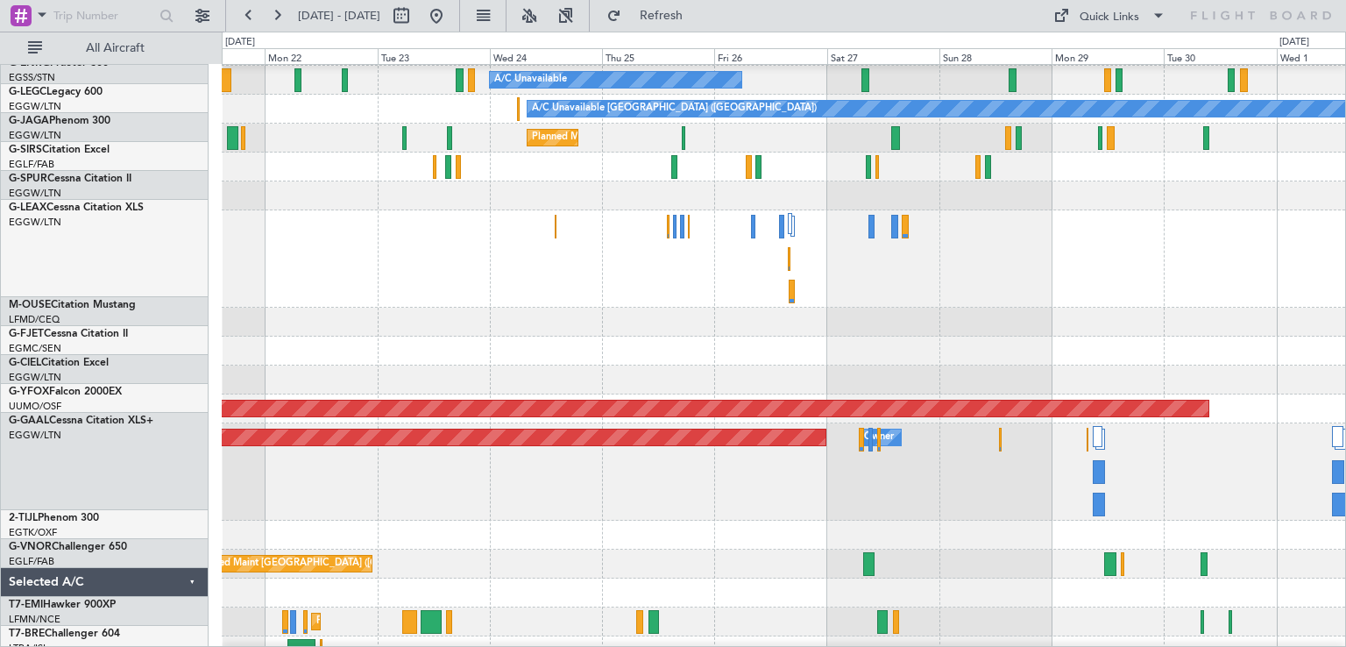
scroll to position [202, 0]
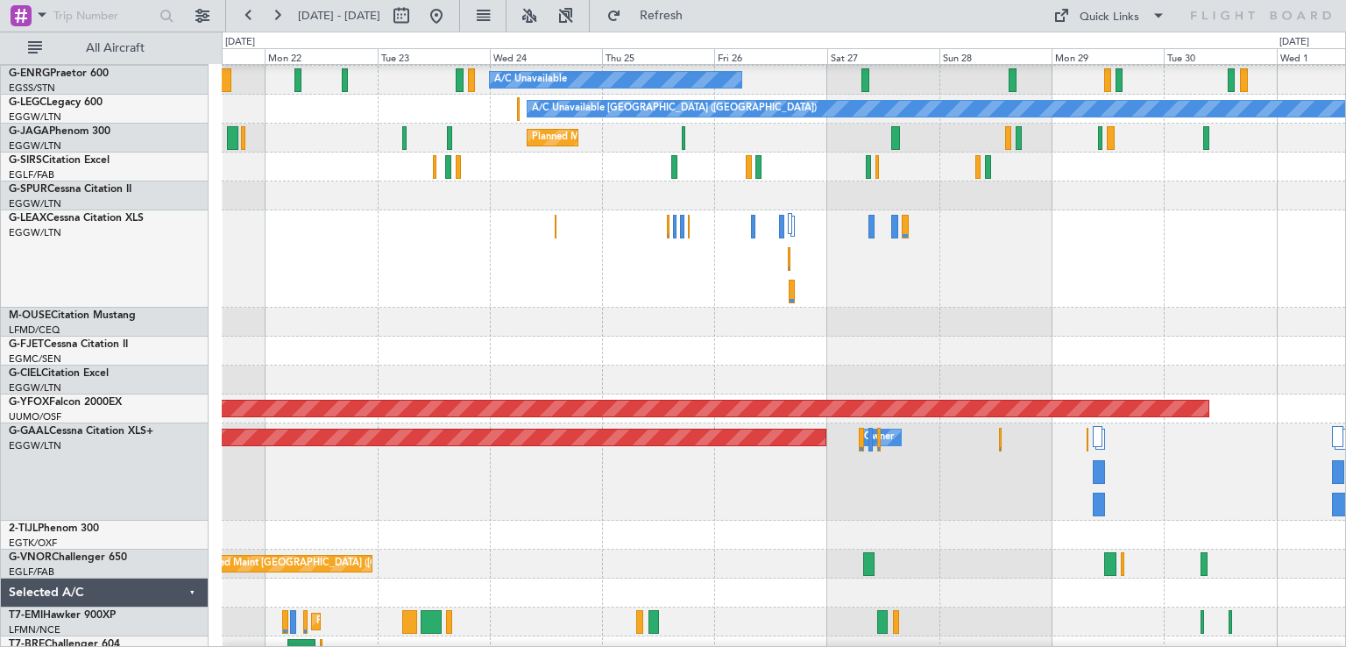
click at [1027, 482] on div "Planned Maint Dusseldorf Owner" at bounding box center [783, 471] width 1123 height 97
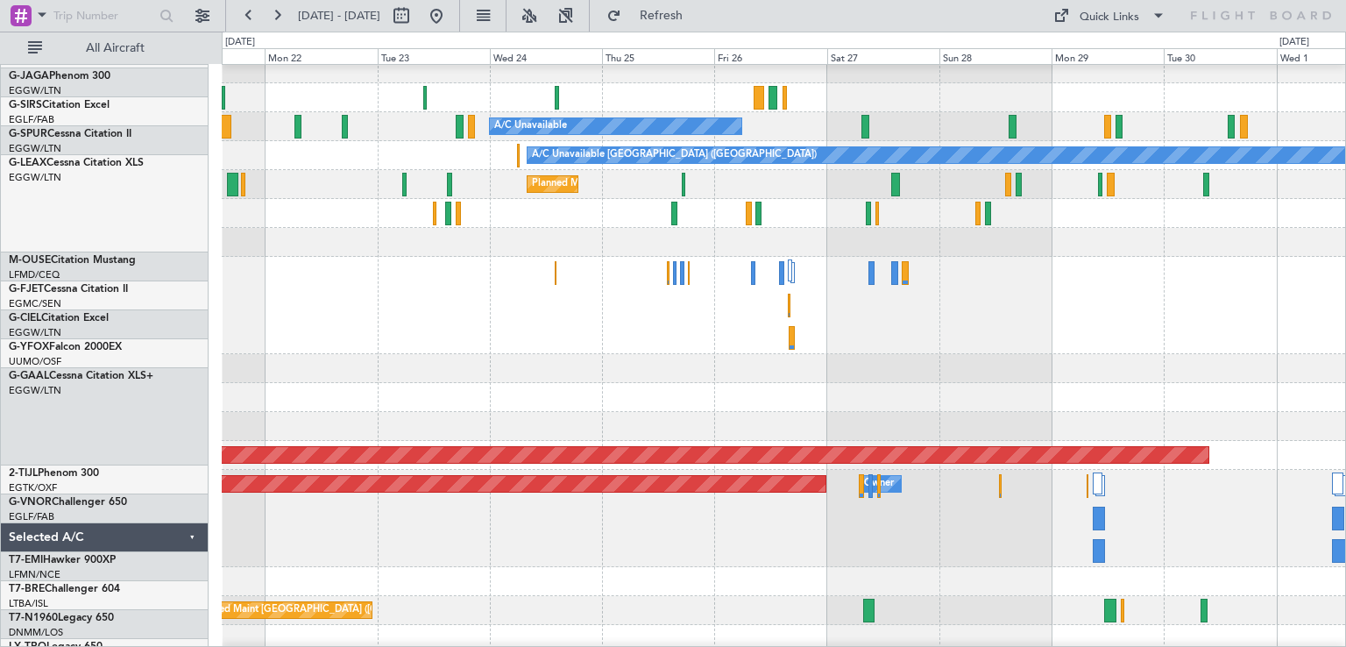
scroll to position [148, 0]
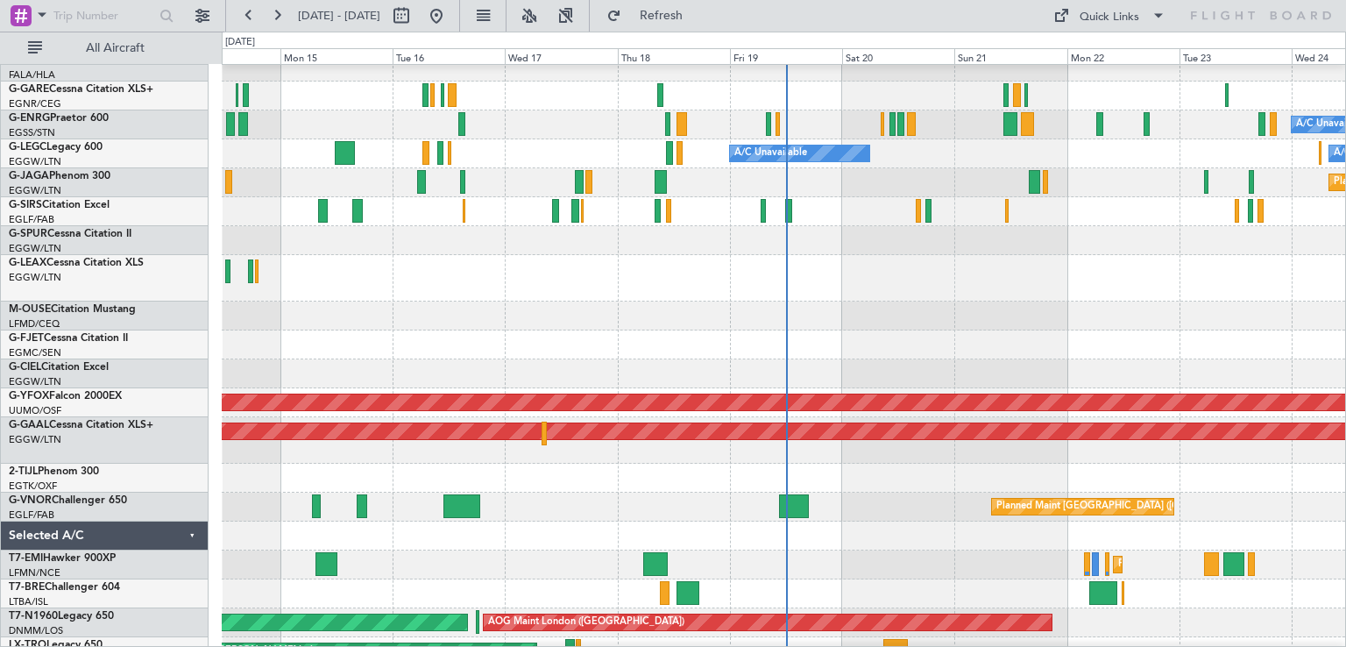
scroll to position [158, 0]
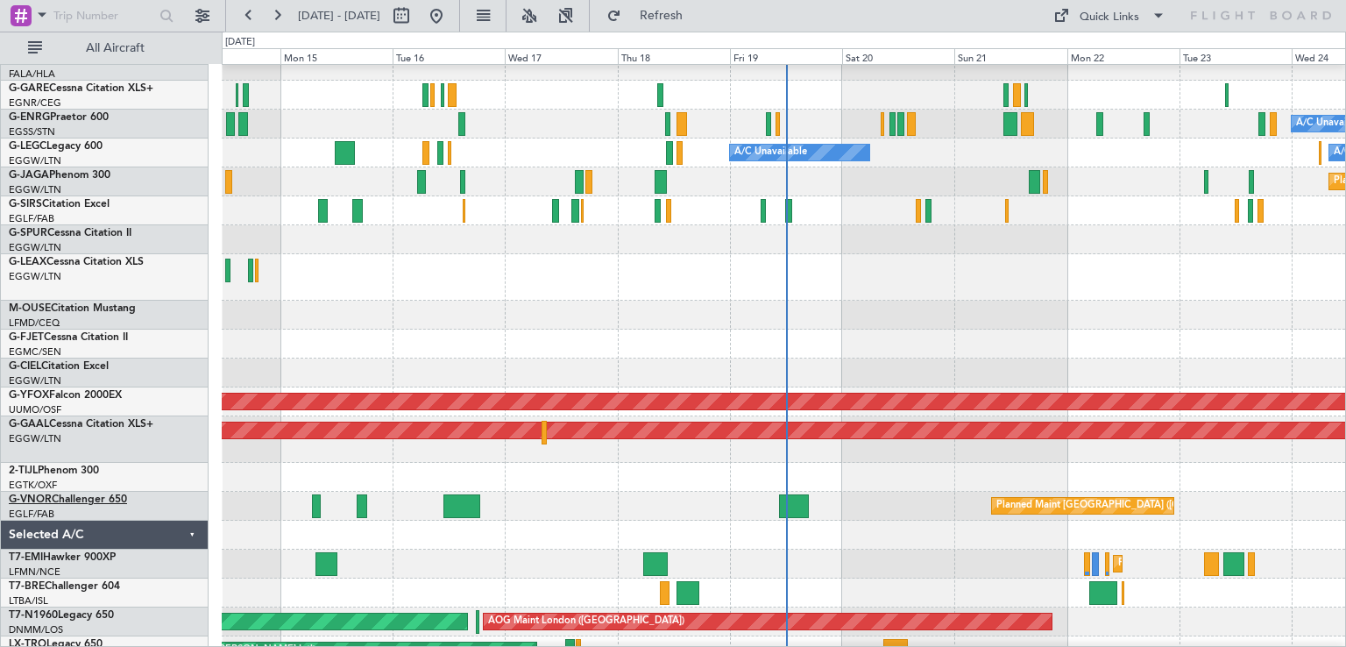
click at [65, 496] on link "G-VNOR Challenger 650" at bounding box center [68, 499] width 118 height 11
